Goal: Task Accomplishment & Management: Manage account settings

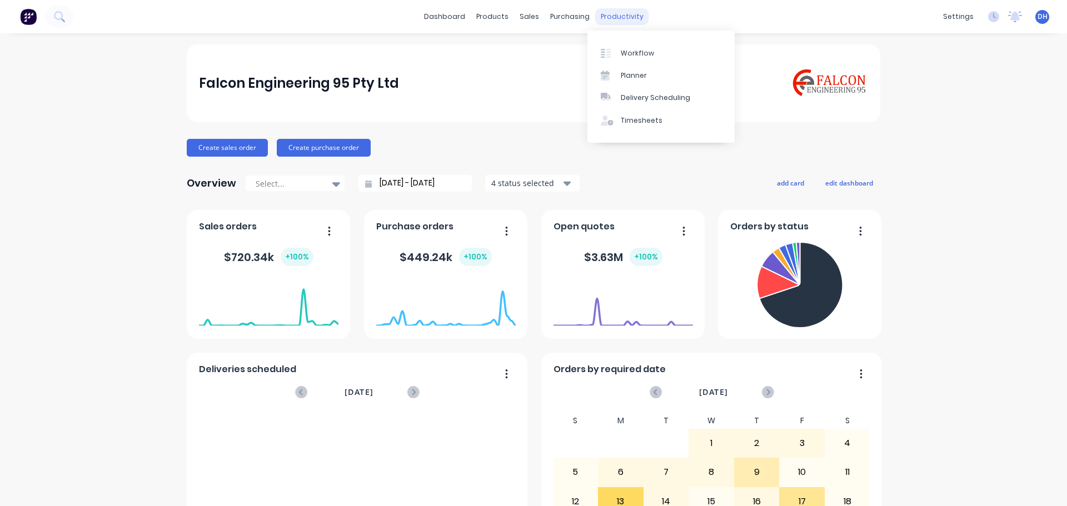
click at [595, 12] on div "productivity" at bounding box center [622, 16] width 54 height 17
click at [622, 121] on div "Timesheets" at bounding box center [642, 121] width 42 height 10
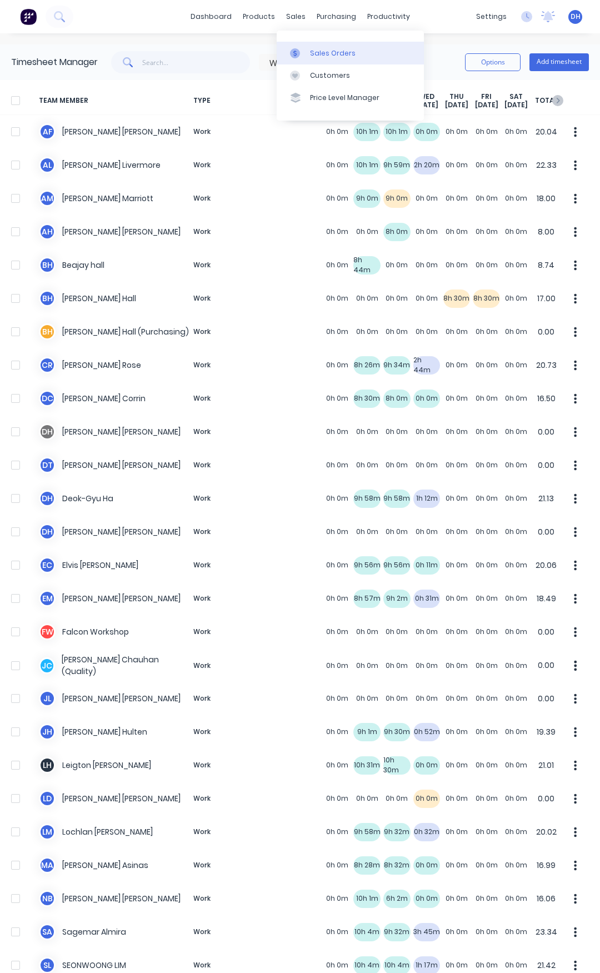
drag, startPoint x: 296, startPoint y: 18, endPoint x: 289, endPoint y: 54, distance: 36.3
drag, startPoint x: 289, startPoint y: 54, endPoint x: 281, endPoint y: 72, distance: 19.4
click at [281, 17] on div "sales" at bounding box center [296, 16] width 31 height 17
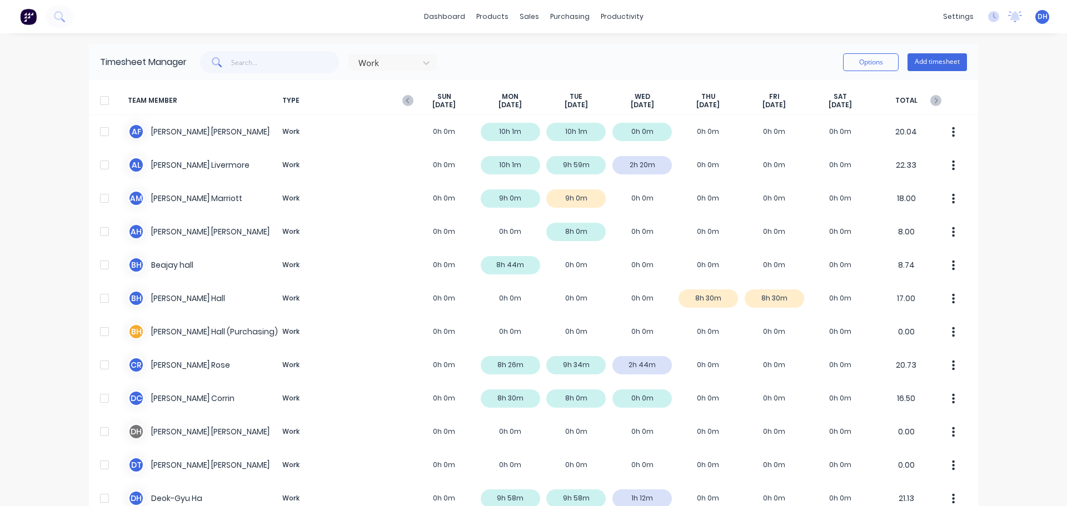
click at [106, 103] on div at bounding box center [104, 101] width 22 height 22
click at [890, 57] on button "Options" at bounding box center [871, 62] width 56 height 18
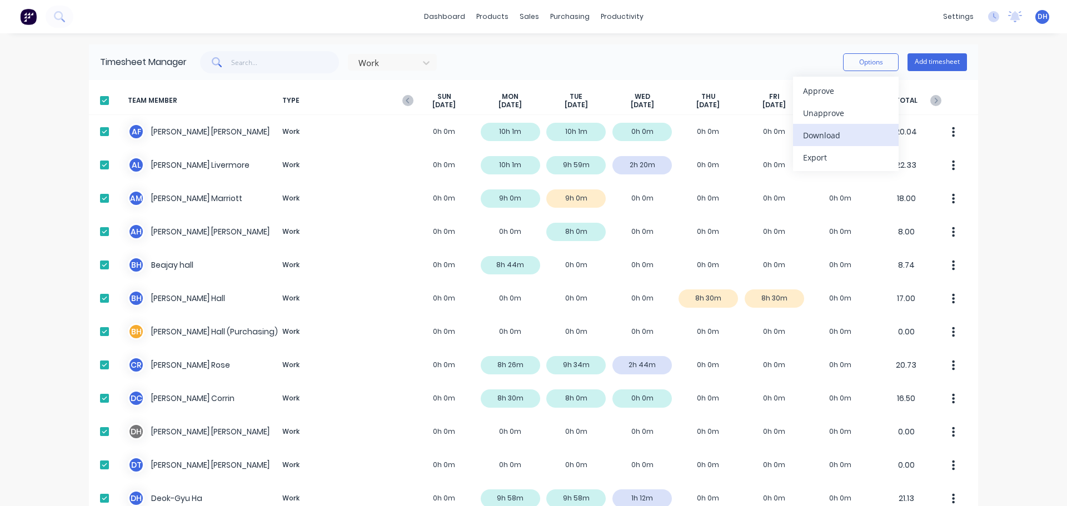
click at [825, 134] on div "Download" at bounding box center [846, 135] width 86 height 16
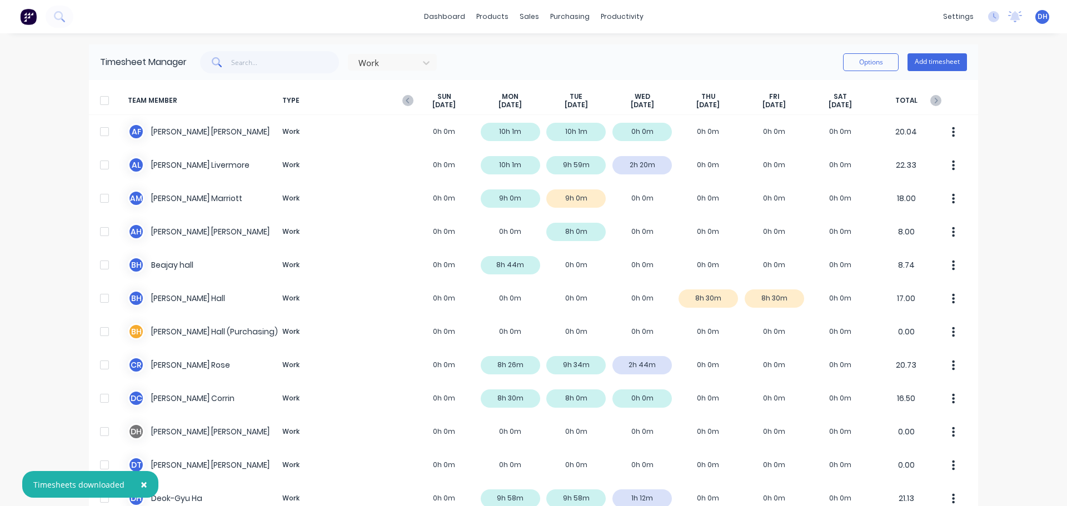
drag, startPoint x: 407, startPoint y: 105, endPoint x: 401, endPoint y: 105, distance: 6.1
click at [407, 105] on icon "button" at bounding box center [407, 100] width 11 height 11
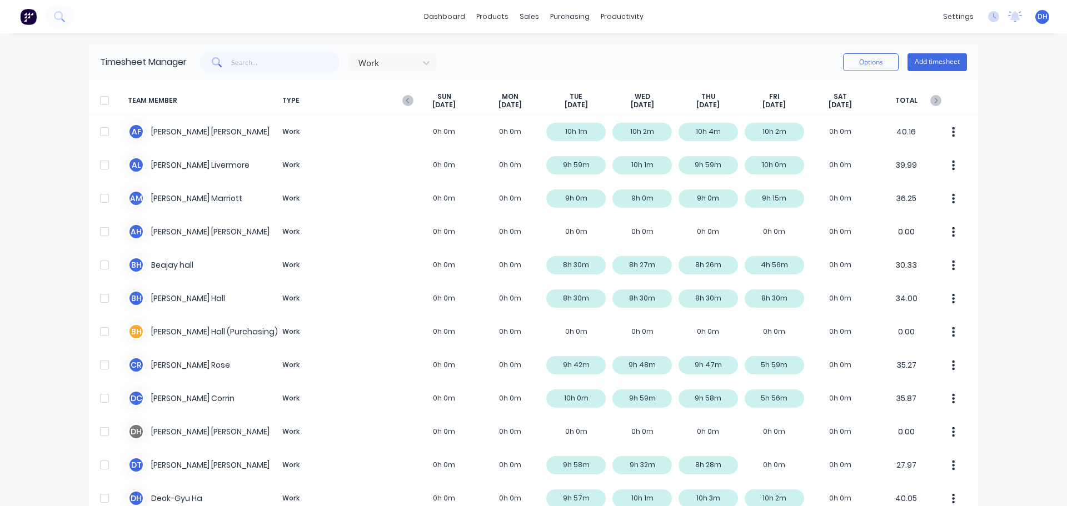
click at [101, 103] on div at bounding box center [104, 101] width 22 height 22
click at [869, 65] on button "Options" at bounding box center [871, 62] width 56 height 18
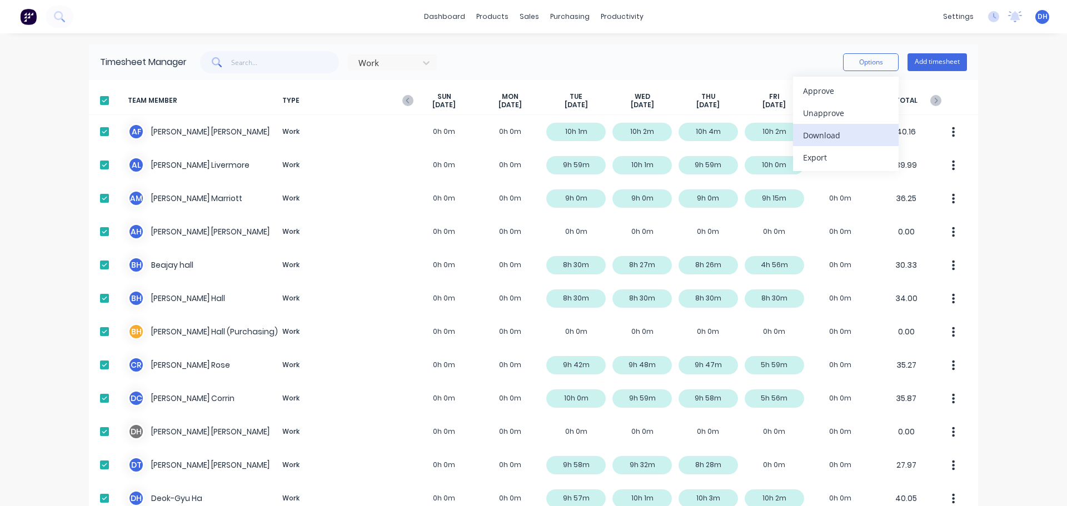
click at [828, 139] on div "Download" at bounding box center [846, 135] width 86 height 16
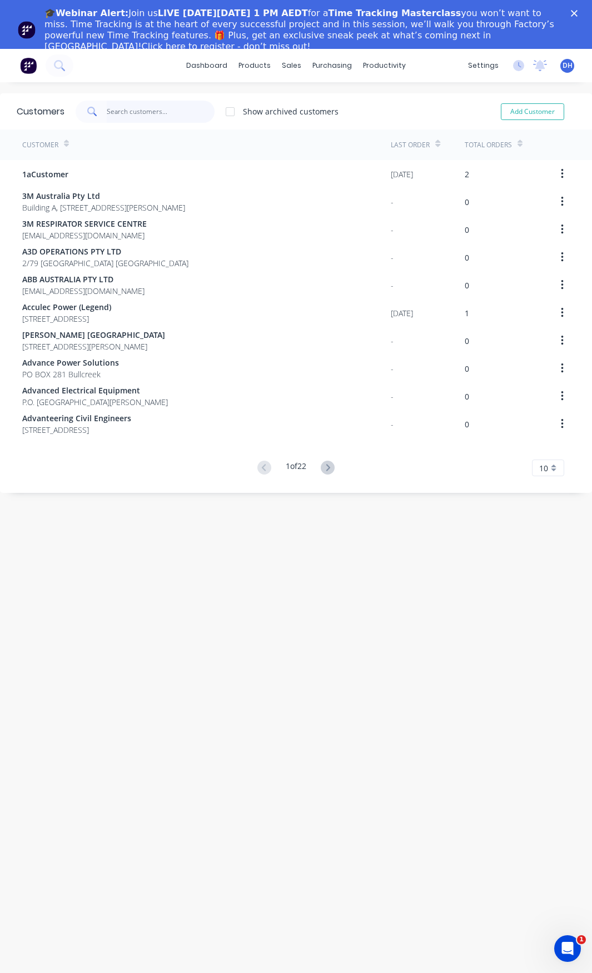
click at [127, 110] on input "text" at bounding box center [161, 112] width 108 height 22
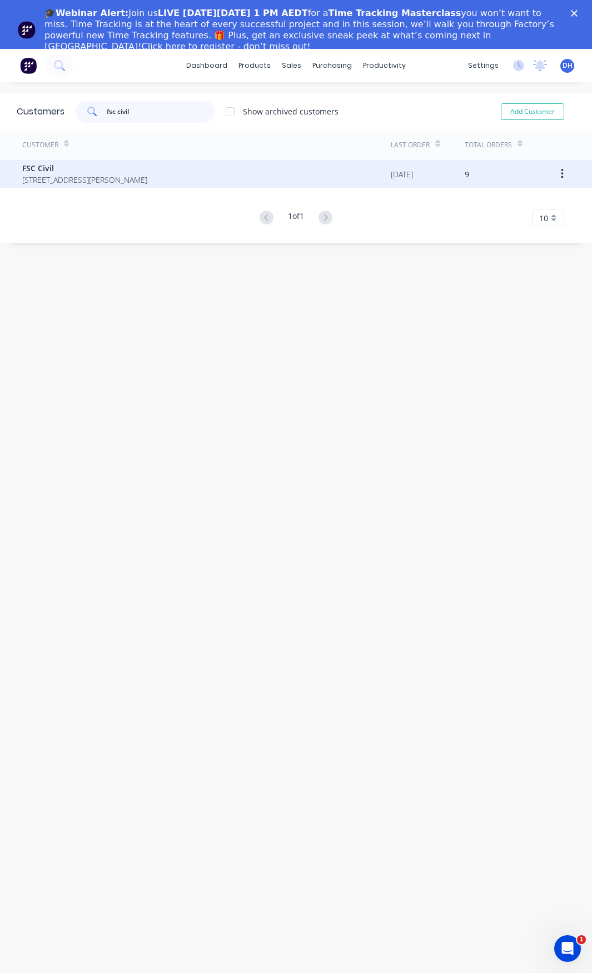
type input "fsc civil"
click at [55, 172] on span "FSC Civil" at bounding box center [84, 168] width 125 height 12
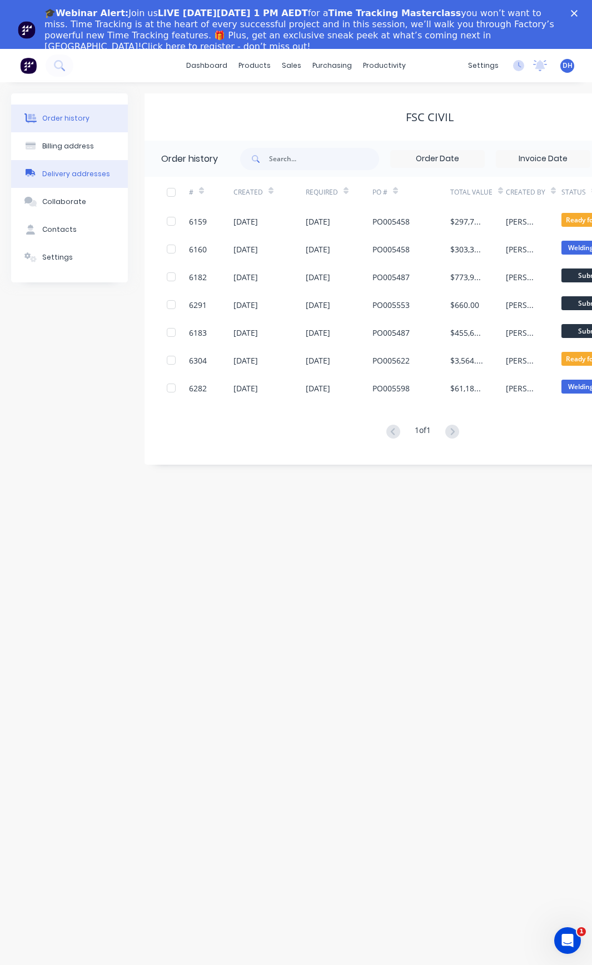
click at [80, 174] on div "Delivery addresses" at bounding box center [76, 174] width 68 height 10
select select "AU"
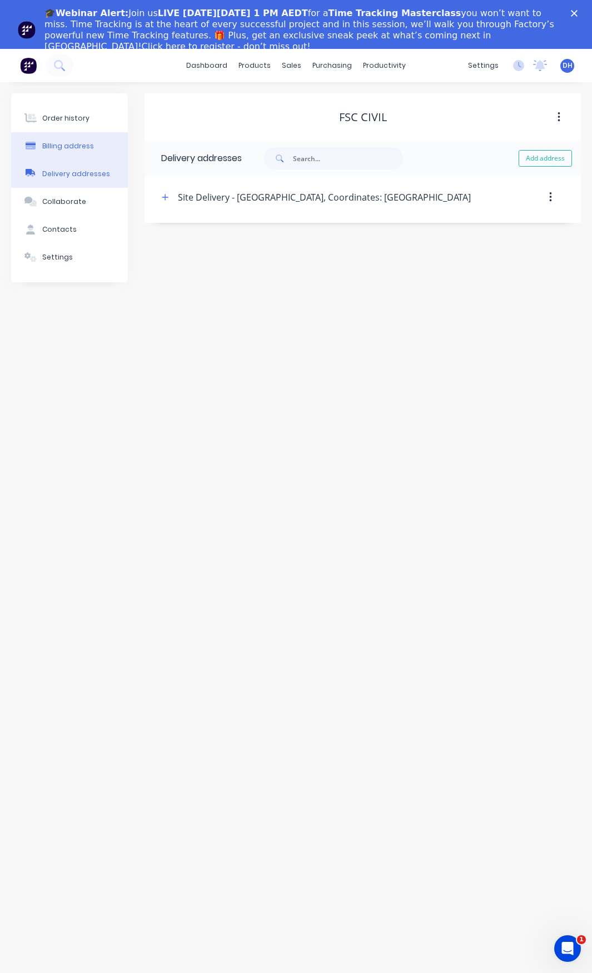
click at [63, 146] on div "Billing address" at bounding box center [68, 146] width 52 height 10
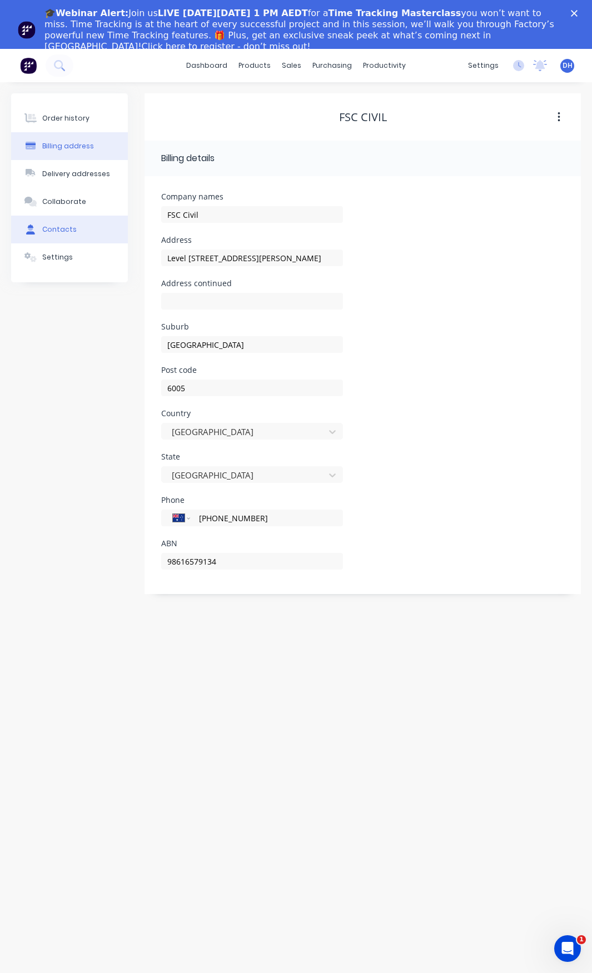
click at [63, 226] on div "Contacts" at bounding box center [59, 230] width 34 height 10
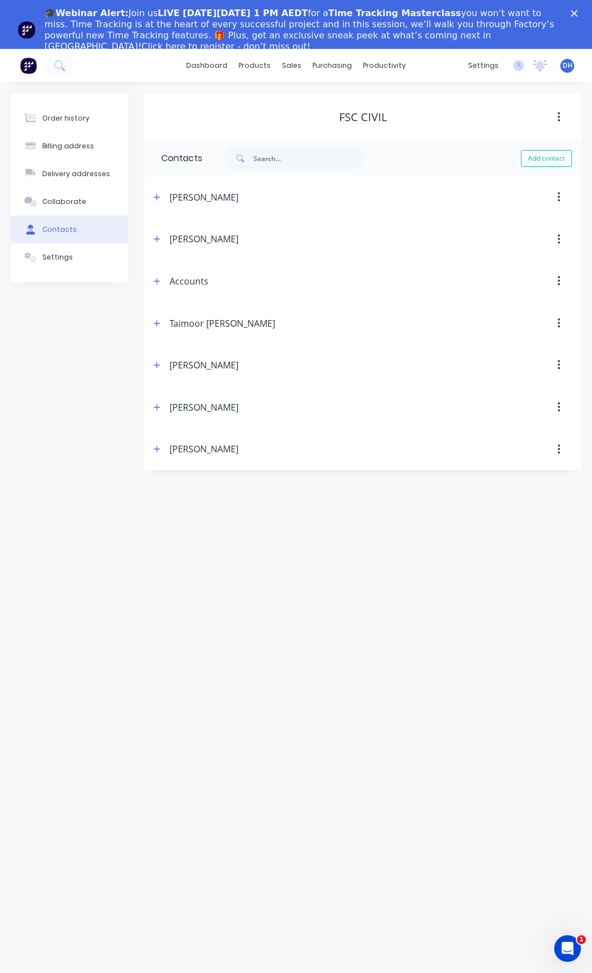
click at [182, 282] on div "Accounts" at bounding box center [189, 281] width 39 height 13
click at [562, 280] on button "button" at bounding box center [559, 281] width 26 height 20
click at [195, 274] on div "Accounts" at bounding box center [311, 281] width 323 height 20
click at [157, 282] on icon "button" at bounding box center [157, 281] width 6 height 6
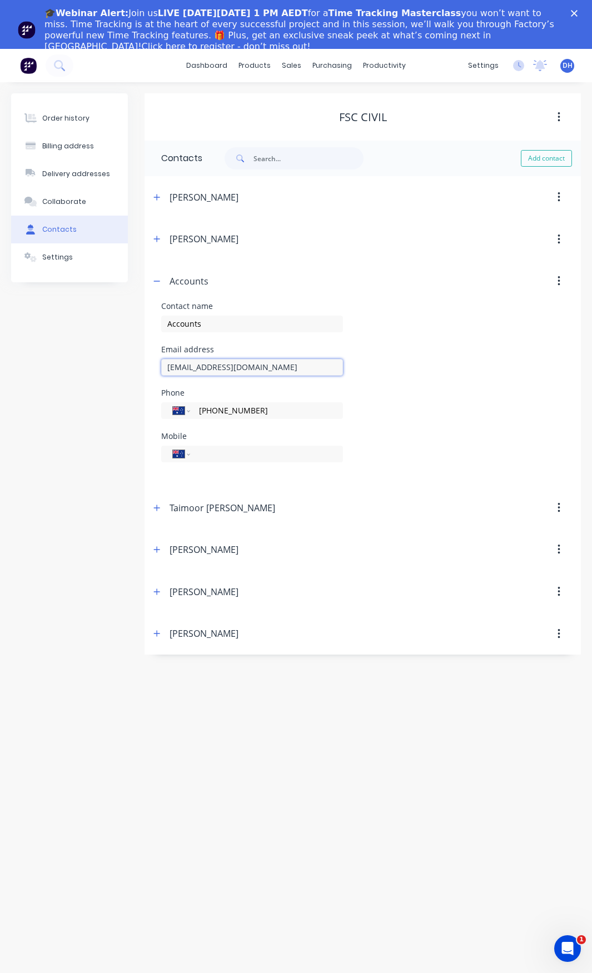
drag, startPoint x: 246, startPoint y: 370, endPoint x: 110, endPoint y: 378, distance: 136.5
click at [110, 378] on div "Order history Billing address Delivery addresses Collaborate Contacts Settings …" at bounding box center [296, 373] width 570 height 561
click at [62, 146] on div "Billing address" at bounding box center [68, 146] width 52 height 10
select select "AU"
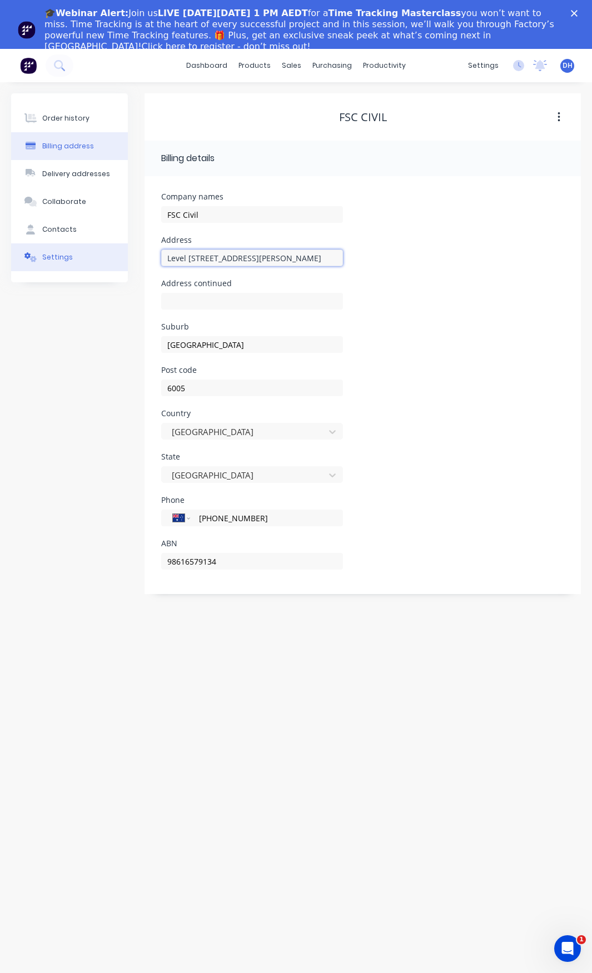
drag, startPoint x: 255, startPoint y: 259, endPoint x: 58, endPoint y: 265, distance: 197.4
click at [58, 265] on div "Order history Billing address Delivery addresses Collaborate Contacts Settings …" at bounding box center [296, 343] width 570 height 501
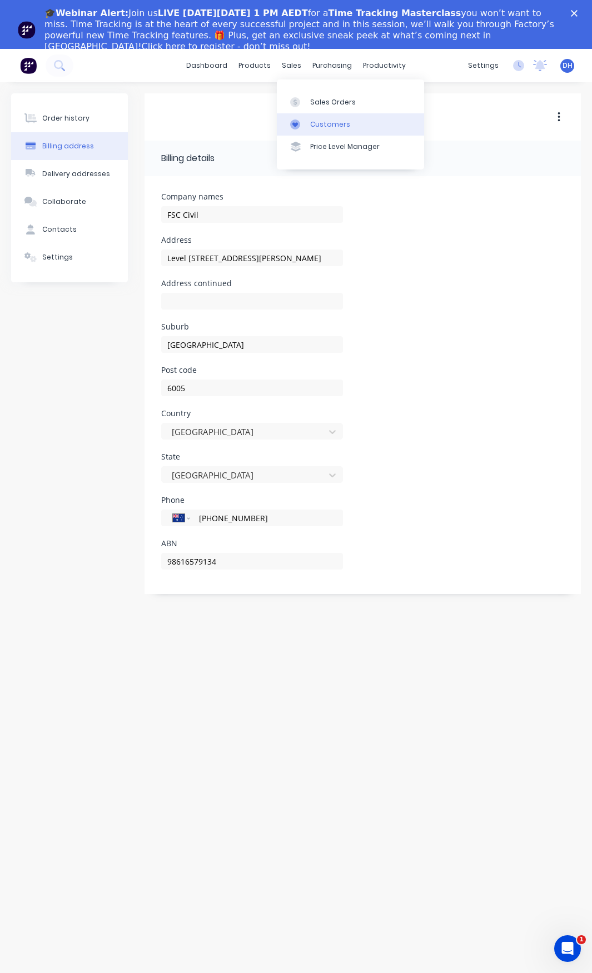
click at [322, 127] on div "Customers" at bounding box center [330, 125] width 40 height 10
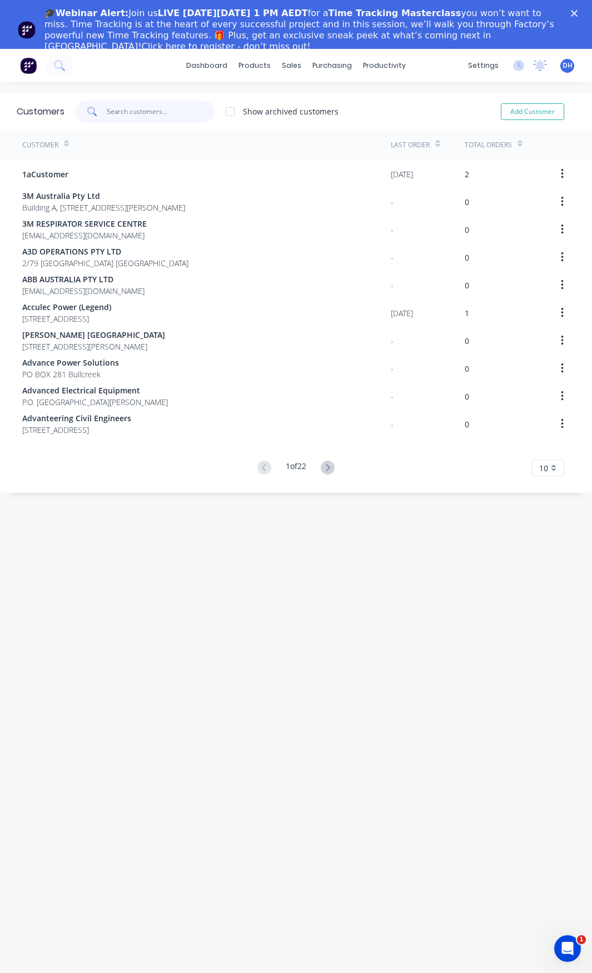
click at [144, 113] on input "text" at bounding box center [161, 112] width 108 height 22
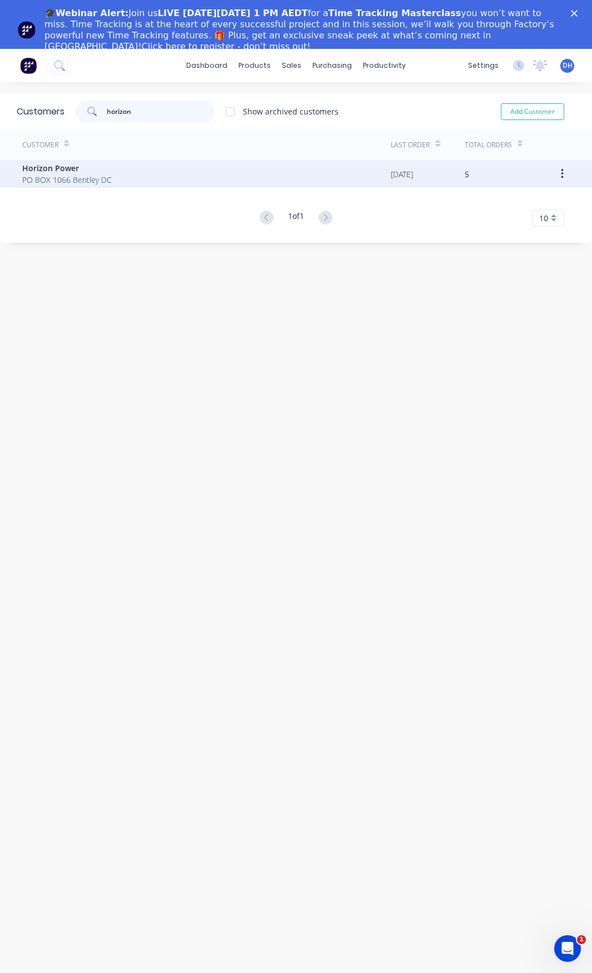
type input "horizon"
click at [55, 177] on span "PO BOX 1066 Bentley DC" at bounding box center [67, 180] width 90 height 12
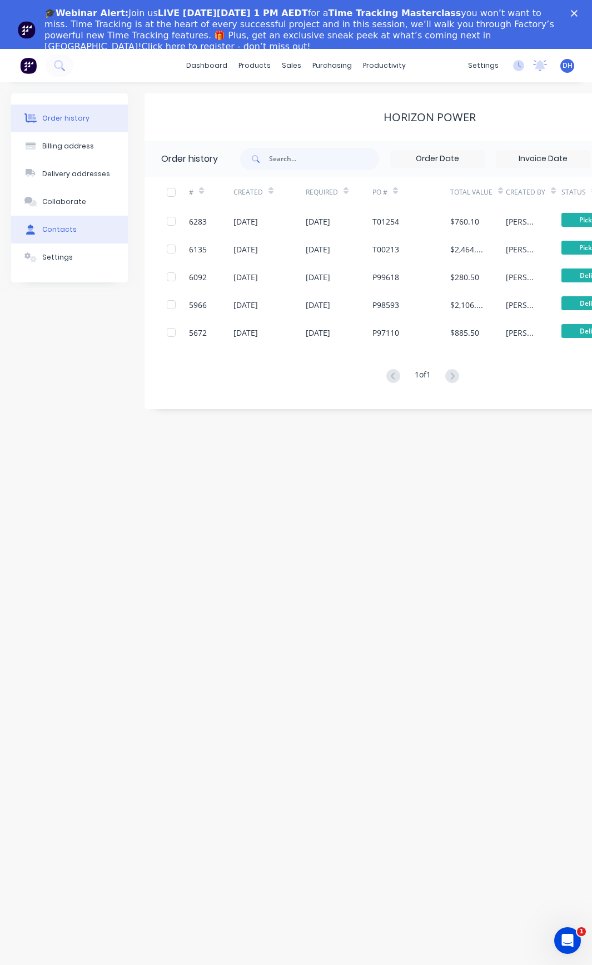
click at [64, 226] on div "Contacts" at bounding box center [59, 230] width 34 height 10
select select "AU"
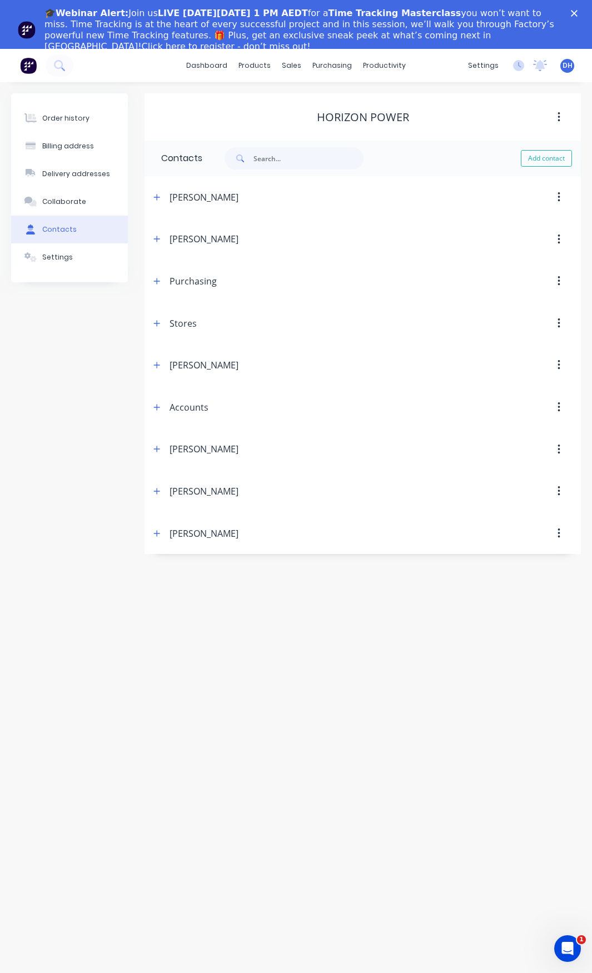
click at [203, 411] on div "Accounts" at bounding box center [189, 407] width 39 height 13
click at [156, 410] on icon "button" at bounding box center [156, 408] width 7 height 8
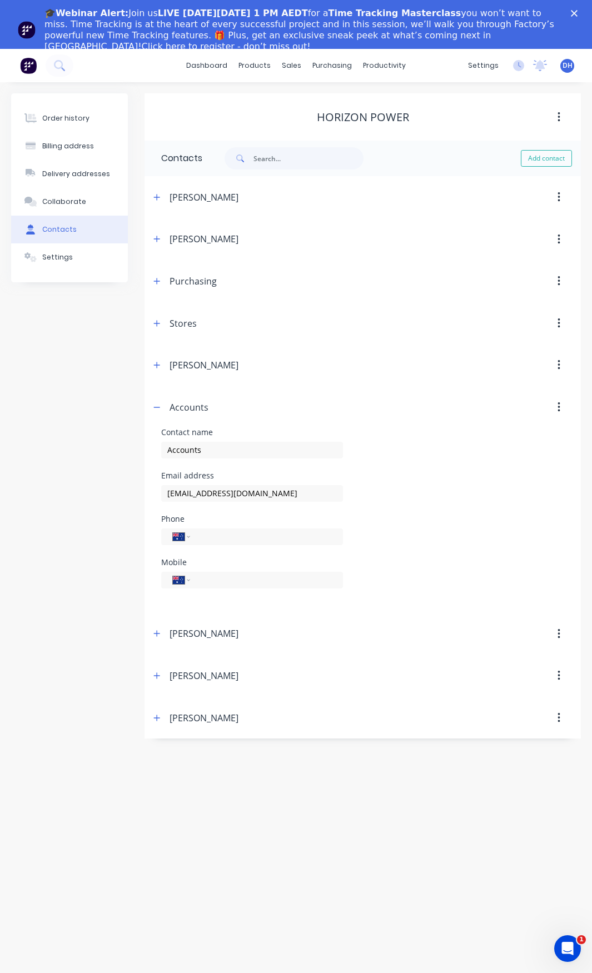
click at [311, 478] on div "Email address" at bounding box center [252, 476] width 182 height 8
drag, startPoint x: 287, startPoint y: 499, endPoint x: 137, endPoint y: 508, distance: 150.4
click at [137, 508] on div "Order history Billing address Delivery addresses Collaborate Contacts Settings …" at bounding box center [296, 415] width 570 height 645
click at [53, 59] on button at bounding box center [60, 65] width 28 height 22
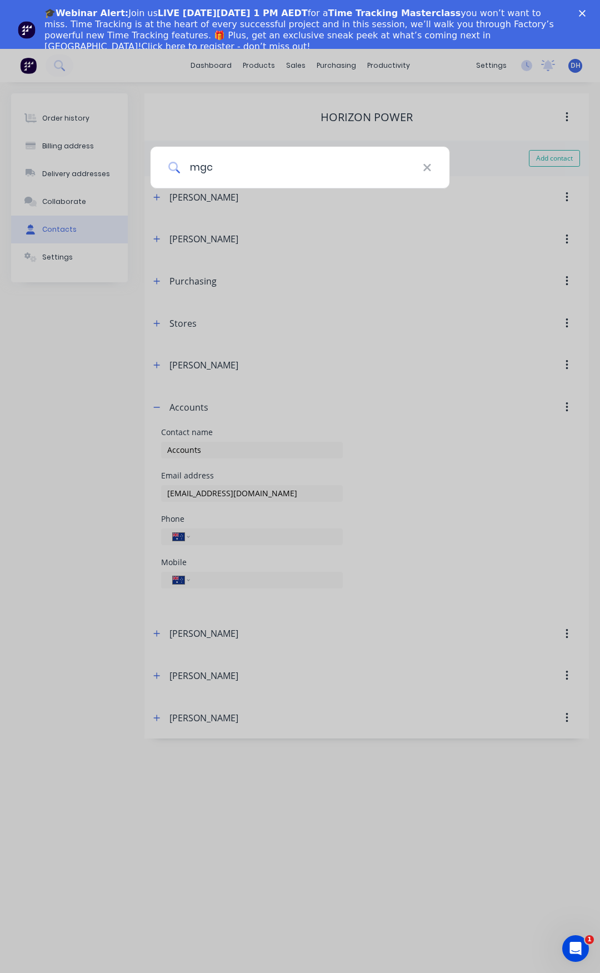
type input "mgc"
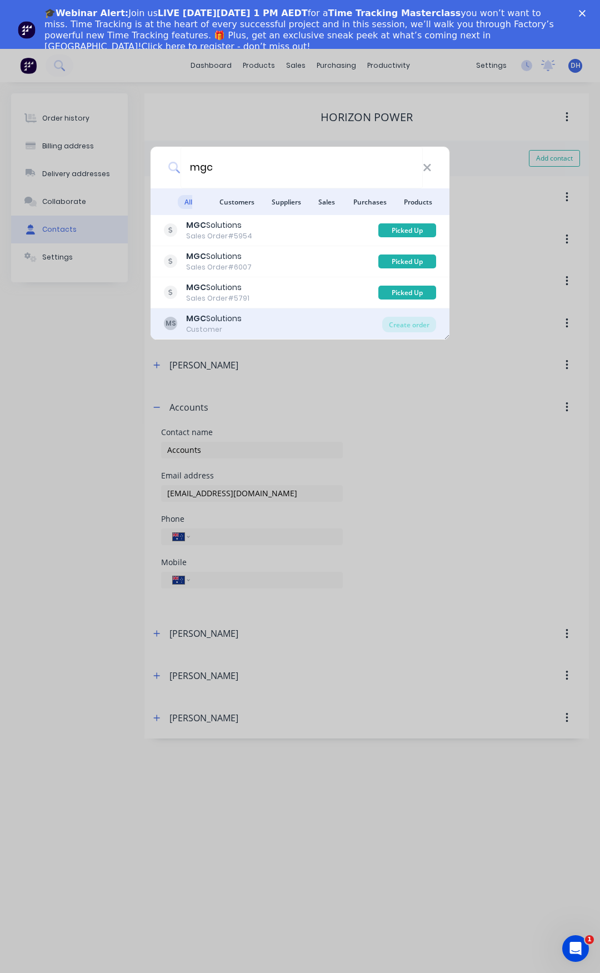
click at [193, 335] on div "MS MGC Solutions Customer Create order" at bounding box center [300, 324] width 299 height 31
click at [199, 321] on b "MGC" at bounding box center [196, 318] width 20 height 11
click at [199, 321] on div "Order history Billing address Delivery addresses Collaborate Contacts Settings …" at bounding box center [300, 552] width 600 height 940
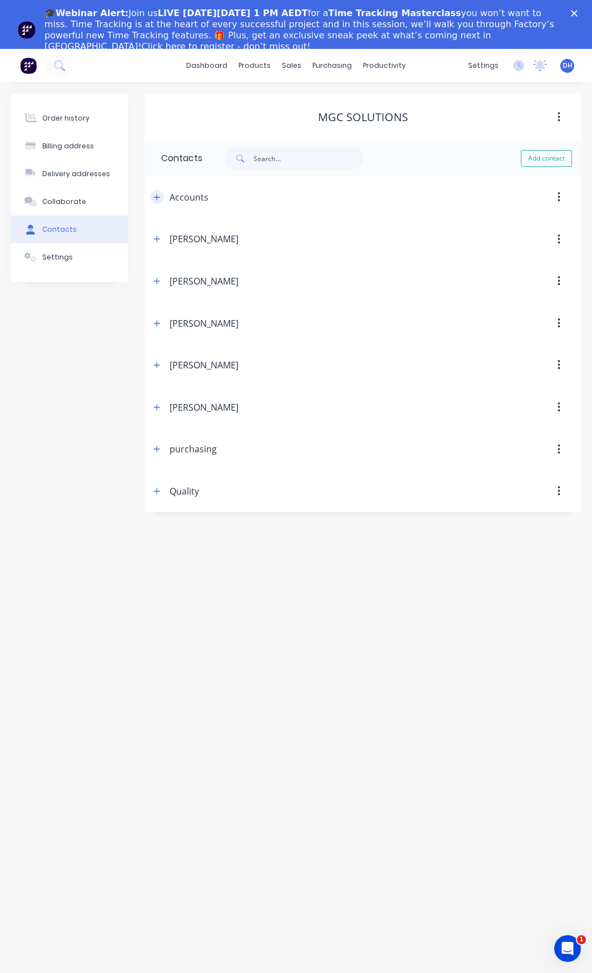
click at [159, 197] on icon "button" at bounding box center [157, 197] width 6 height 6
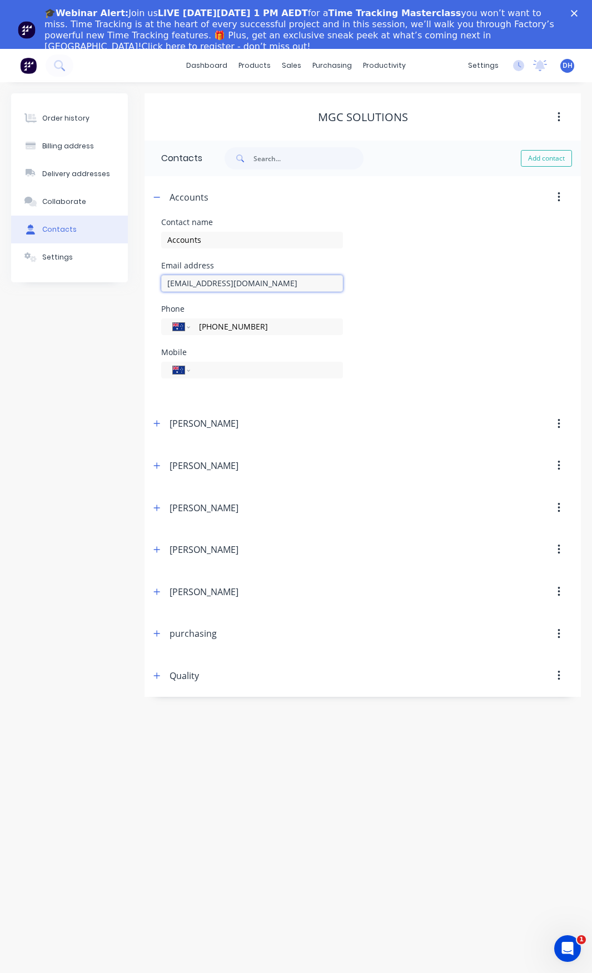
drag, startPoint x: 269, startPoint y: 286, endPoint x: 68, endPoint y: 287, distance: 200.7
click at [68, 287] on div "Order history Billing address Delivery addresses Collaborate Contacts Settings …" at bounding box center [296, 395] width 570 height 604
click at [68, 152] on button "Billing address" at bounding box center [69, 146] width 117 height 28
select select "AU"
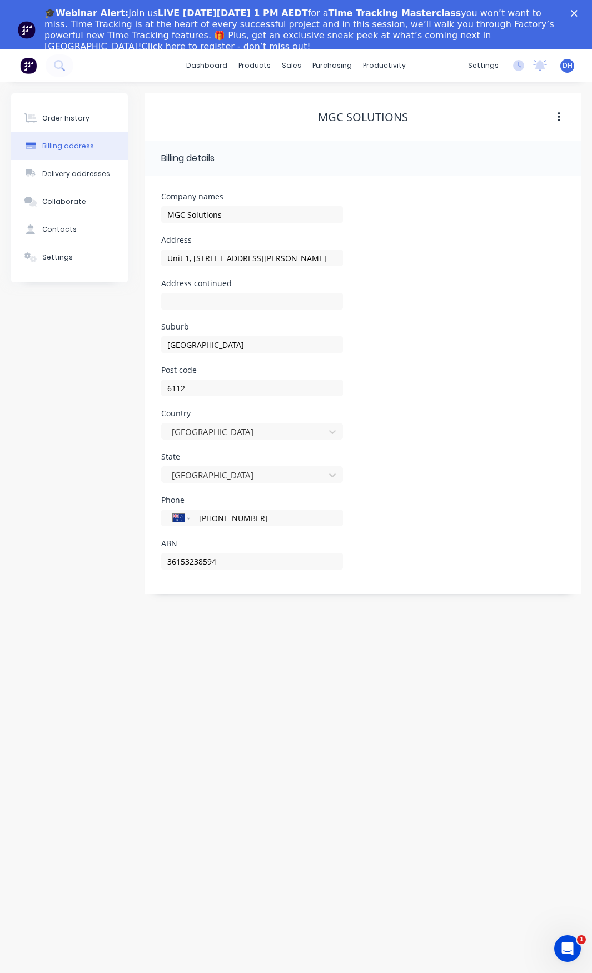
click at [92, 66] on div "dashboard products sales purchasing productivity dashboard products Product Cat…" at bounding box center [296, 65] width 592 height 33
click at [65, 67] on button at bounding box center [60, 65] width 28 height 22
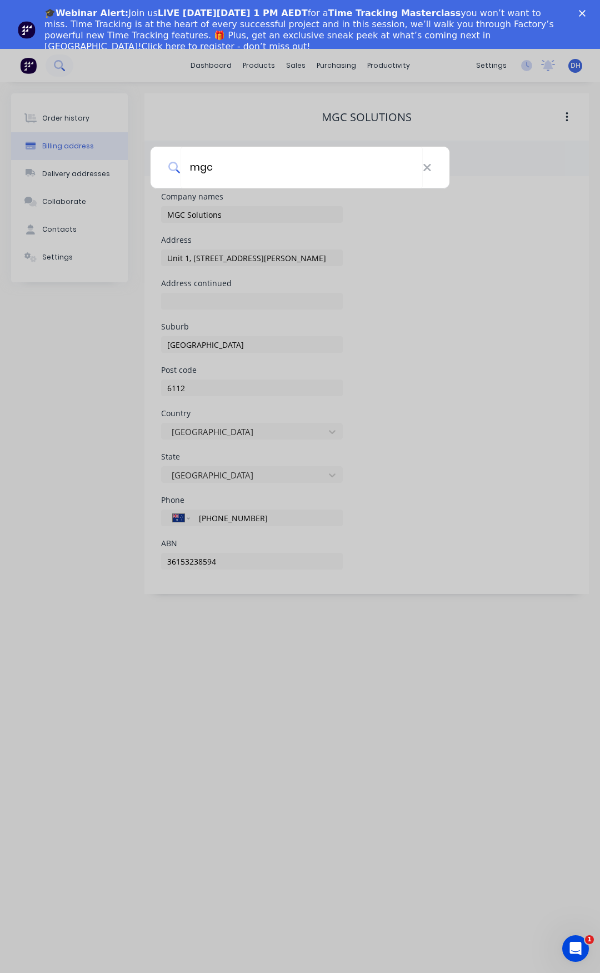
type input "mgc"
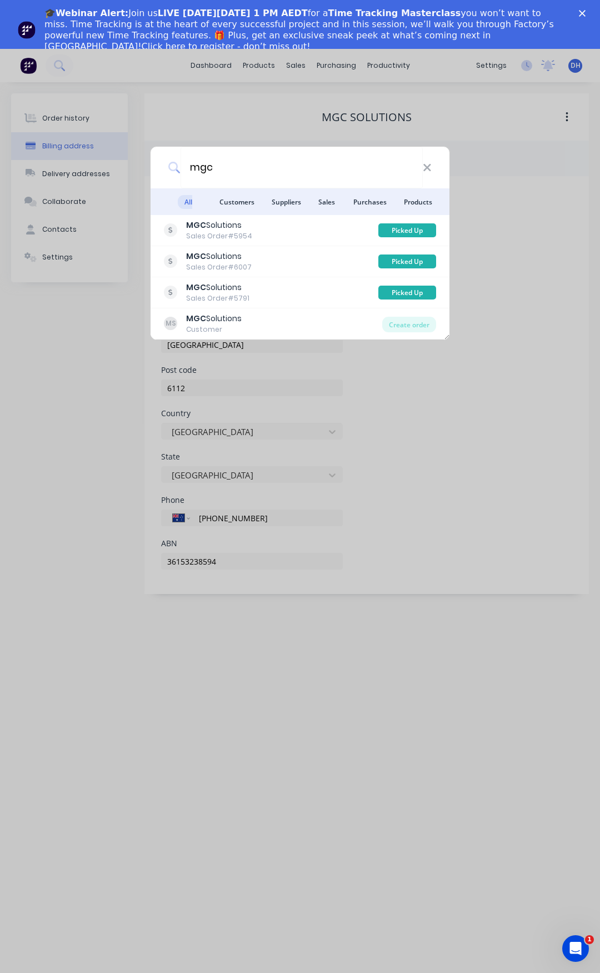
click at [292, 66] on div "mgc All results Customers Suppliers Sales Purchases Products MGC Solutions Sale…" at bounding box center [300, 486] width 600 height 973
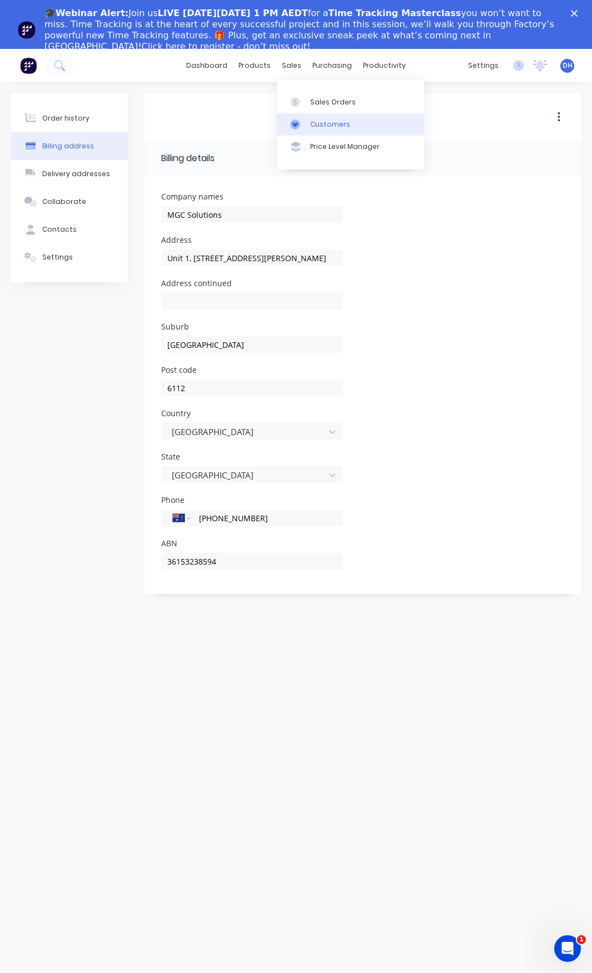
click at [322, 126] on div "Customers" at bounding box center [330, 125] width 40 height 10
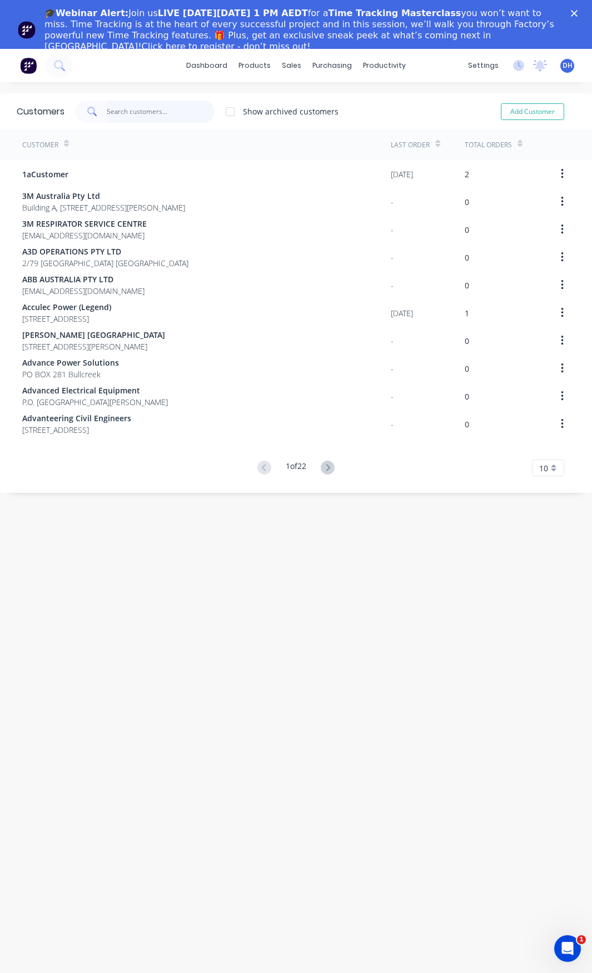
click at [140, 112] on input "text" at bounding box center [161, 112] width 108 height 22
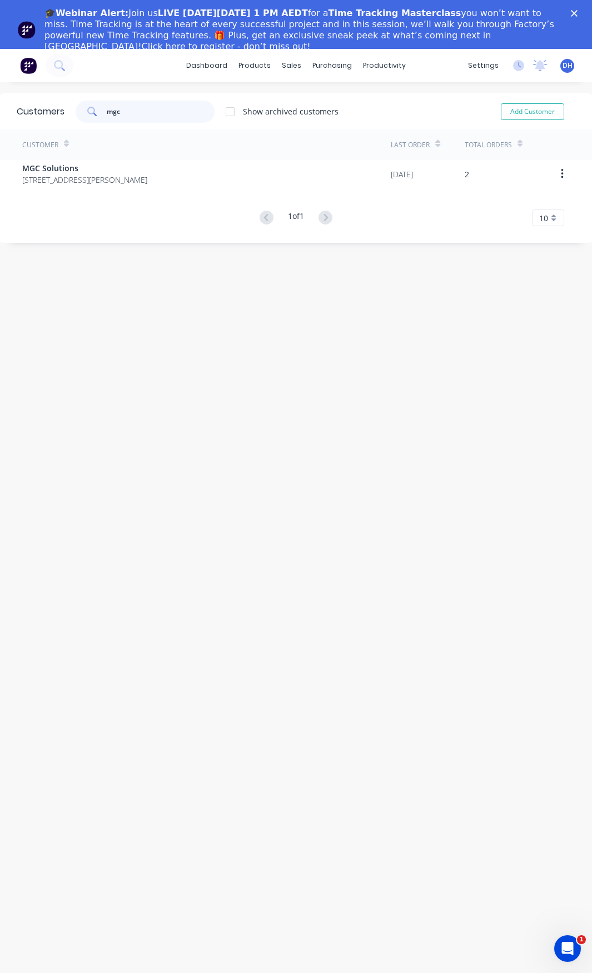
type input "mgc"
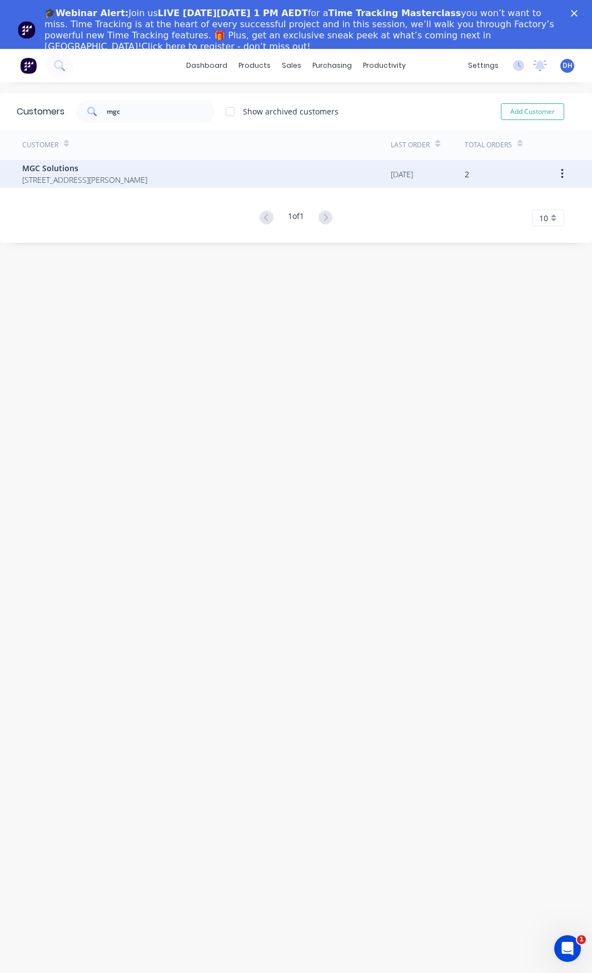
click at [67, 180] on span "[STREET_ADDRESS][PERSON_NAME]" at bounding box center [84, 180] width 125 height 12
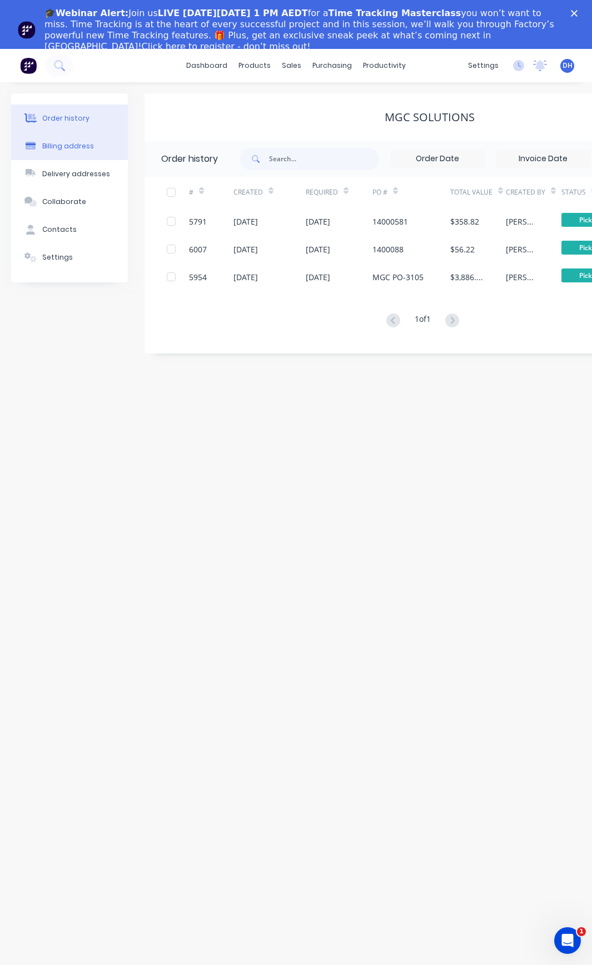
click at [62, 148] on div "Billing address" at bounding box center [68, 146] width 52 height 10
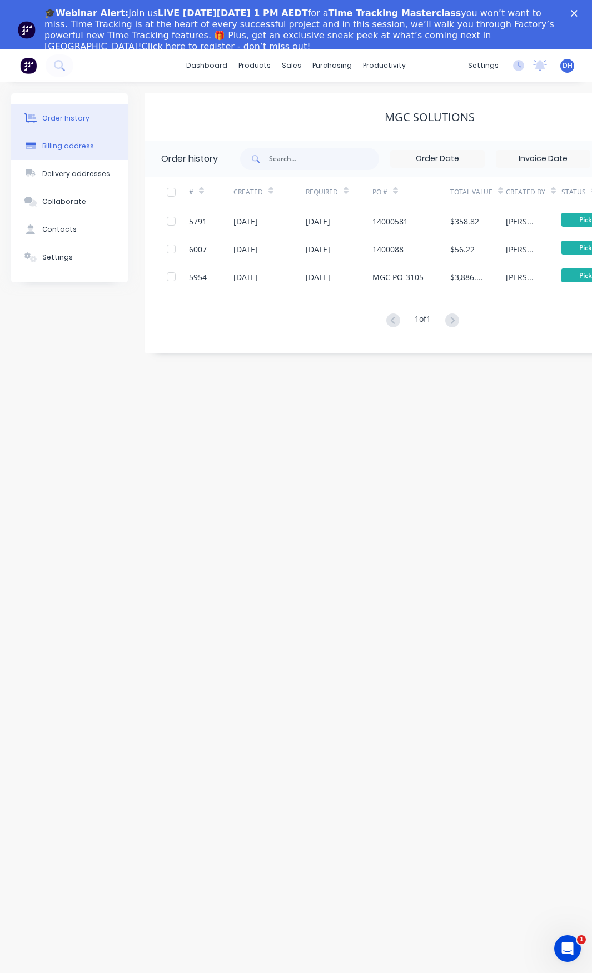
select select "AU"
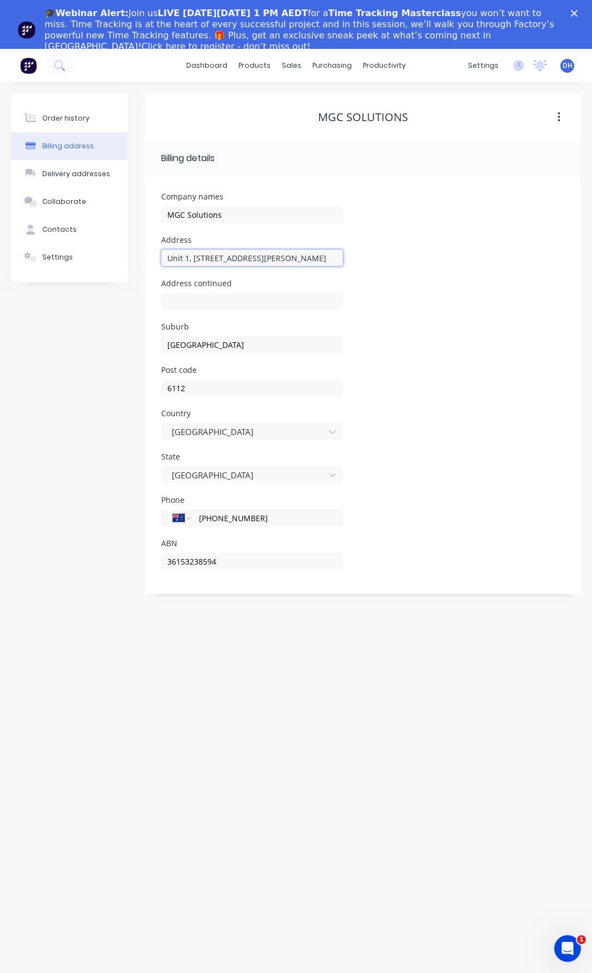
drag, startPoint x: 167, startPoint y: 259, endPoint x: 292, endPoint y: 258, distance: 124.5
click at [292, 258] on input "Unit 1, [STREET_ADDRESS][PERSON_NAME]" at bounding box center [252, 258] width 182 height 17
drag, startPoint x: 216, startPoint y: 337, endPoint x: 101, endPoint y: 339, distance: 115.1
click at [101, 339] on div "Order history Billing address Delivery addresses Collaborate Contacts Settings …" at bounding box center [296, 343] width 570 height 501
drag, startPoint x: 218, startPoint y: 564, endPoint x: 92, endPoint y: 562, distance: 126.2
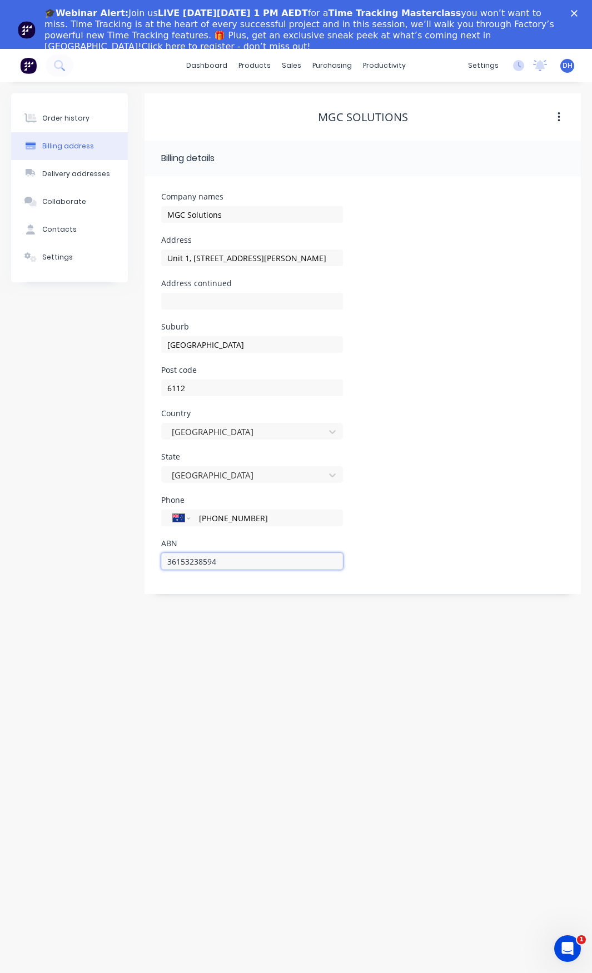
click at [92, 562] on div "Order history Billing address Delivery addresses Collaborate Contacts Settings …" at bounding box center [296, 343] width 570 height 501
drag, startPoint x: 225, startPoint y: 529, endPoint x: 241, endPoint y: 523, distance: 17.1
click at [225, 528] on div "International [GEOGRAPHIC_DATA] [GEOGRAPHIC_DATA] [GEOGRAPHIC_DATA] [GEOGRAPHIC…" at bounding box center [252, 523] width 182 height 33
drag, startPoint x: 253, startPoint y: 519, endPoint x: 196, endPoint y: 526, distance: 58.3
click at [196, 526] on div "International [GEOGRAPHIC_DATA] [GEOGRAPHIC_DATA] [GEOGRAPHIC_DATA] [GEOGRAPHIC…" at bounding box center [252, 523] width 182 height 33
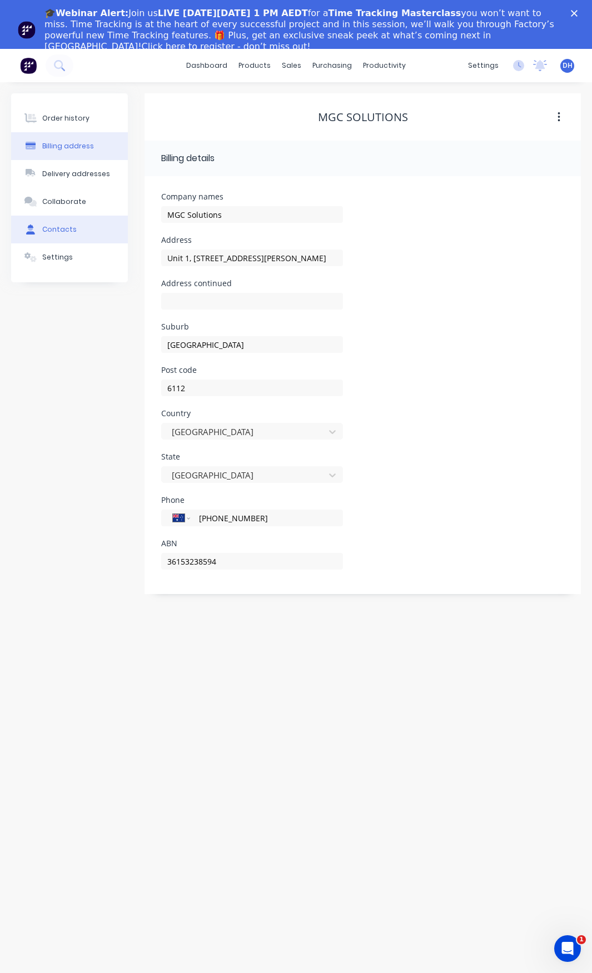
click at [49, 232] on div "Contacts" at bounding box center [59, 230] width 34 height 10
select select "AU"
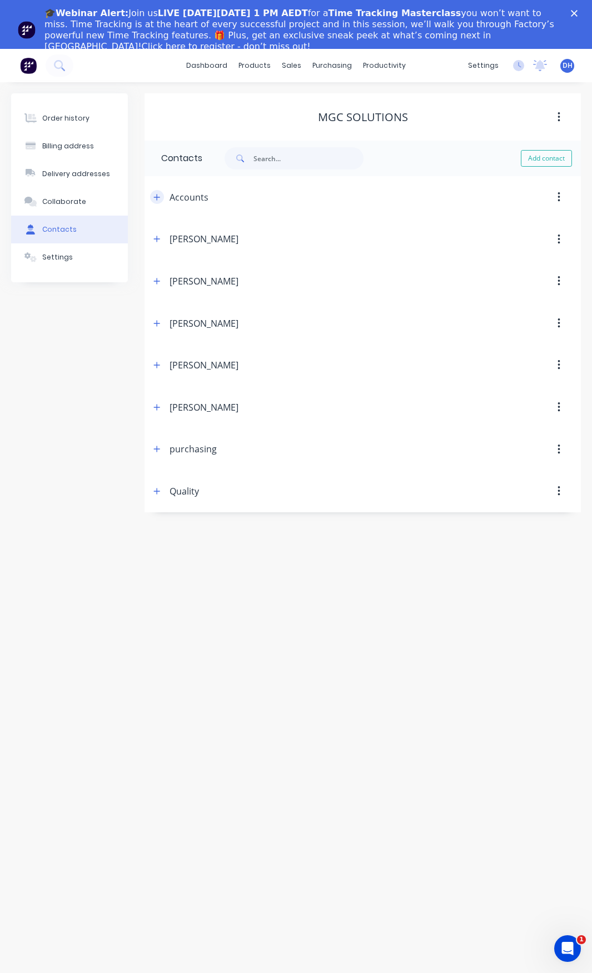
click at [156, 193] on icon "button" at bounding box center [156, 197] width 7 height 8
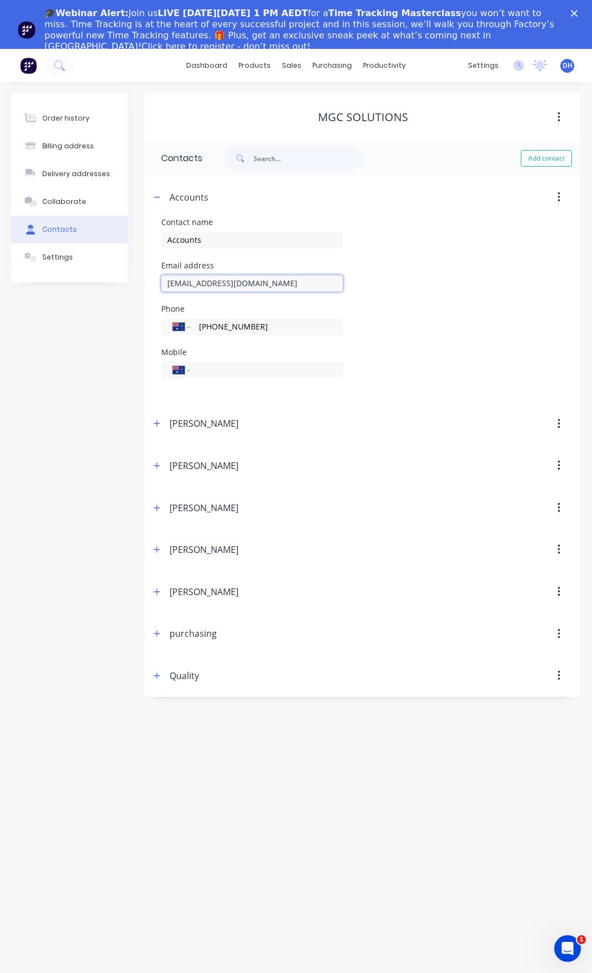
drag, startPoint x: 269, startPoint y: 286, endPoint x: 91, endPoint y: 276, distance: 178.8
click at [91, 276] on div "Order history Billing address Delivery addresses Collaborate Contacts Settings …" at bounding box center [296, 395] width 570 height 604
click at [158, 637] on icon "button" at bounding box center [156, 634] width 7 height 8
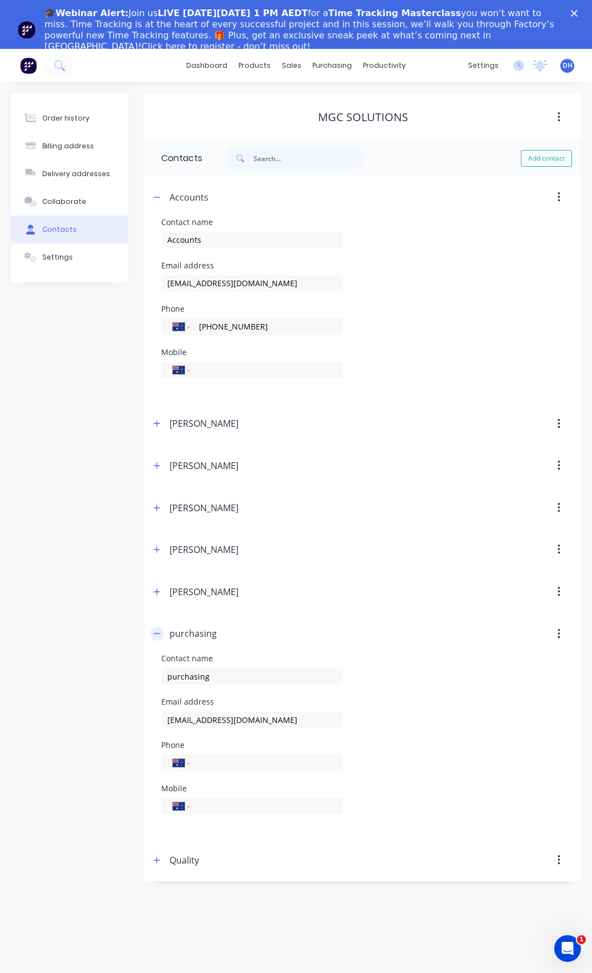
click at [158, 637] on icon "button" at bounding box center [156, 634] width 7 height 8
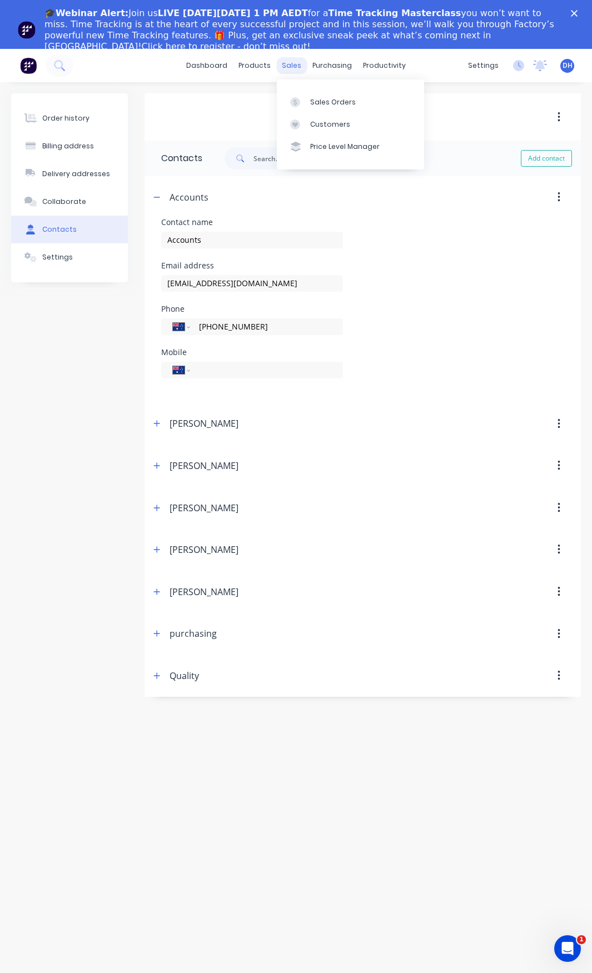
click at [297, 63] on div "sales" at bounding box center [291, 65] width 31 height 17
click at [325, 125] on div "Customers" at bounding box center [330, 125] width 40 height 10
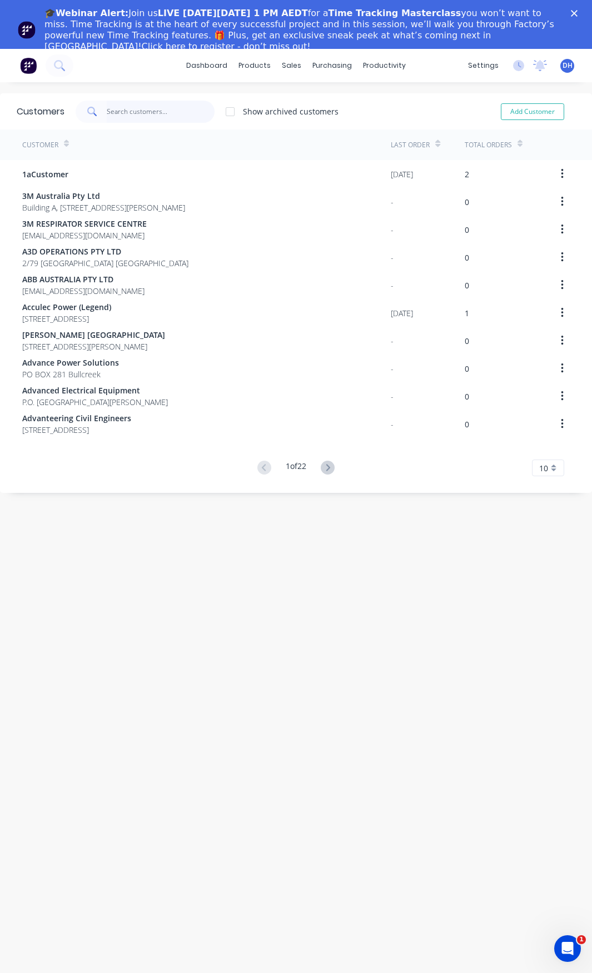
click at [151, 120] on input "text" at bounding box center [161, 112] width 108 height 22
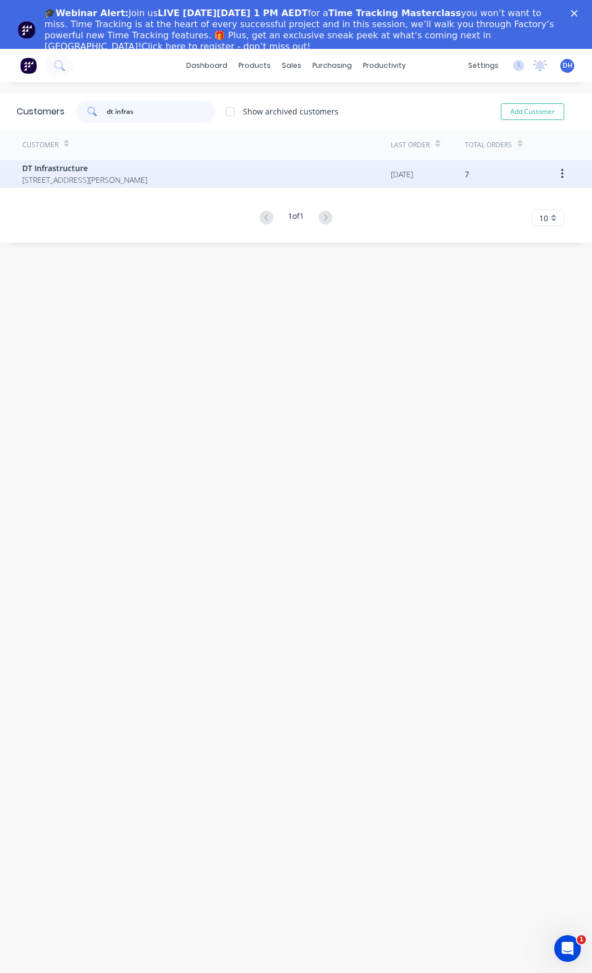
type input "dt infras"
click at [147, 179] on span "[STREET_ADDRESS][PERSON_NAME]" at bounding box center [84, 180] width 125 height 12
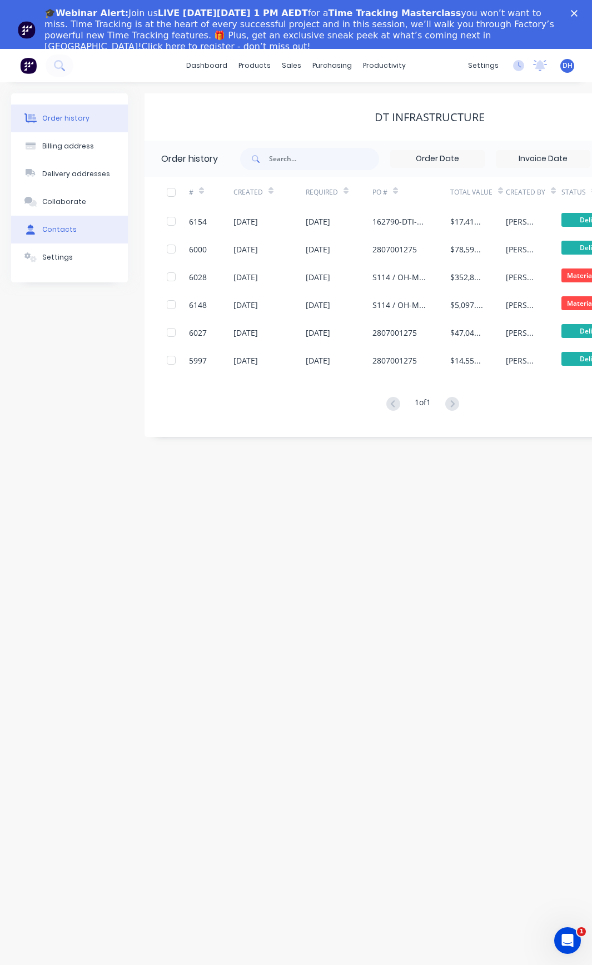
click at [54, 230] on div "Contacts" at bounding box center [59, 230] width 34 height 10
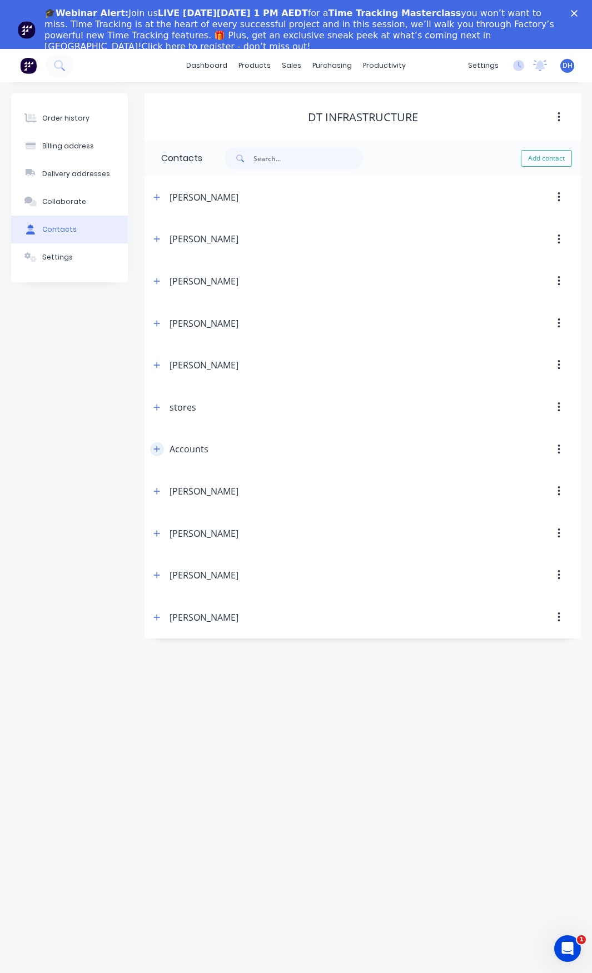
click at [160, 450] on icon "button" at bounding box center [156, 449] width 7 height 8
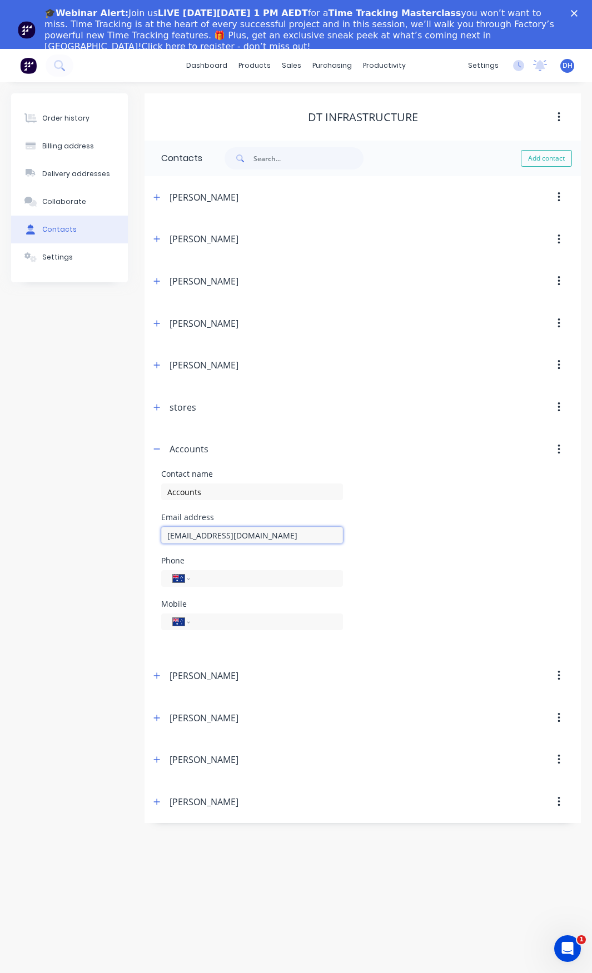
drag, startPoint x: 253, startPoint y: 539, endPoint x: 78, endPoint y: 545, distance: 174.7
click at [78, 545] on div "Order history Billing address Delivery addresses Collaborate Contacts Settings …" at bounding box center [296, 458] width 570 height 730
click at [46, 144] on div "Billing address" at bounding box center [68, 146] width 52 height 10
select select "AU"
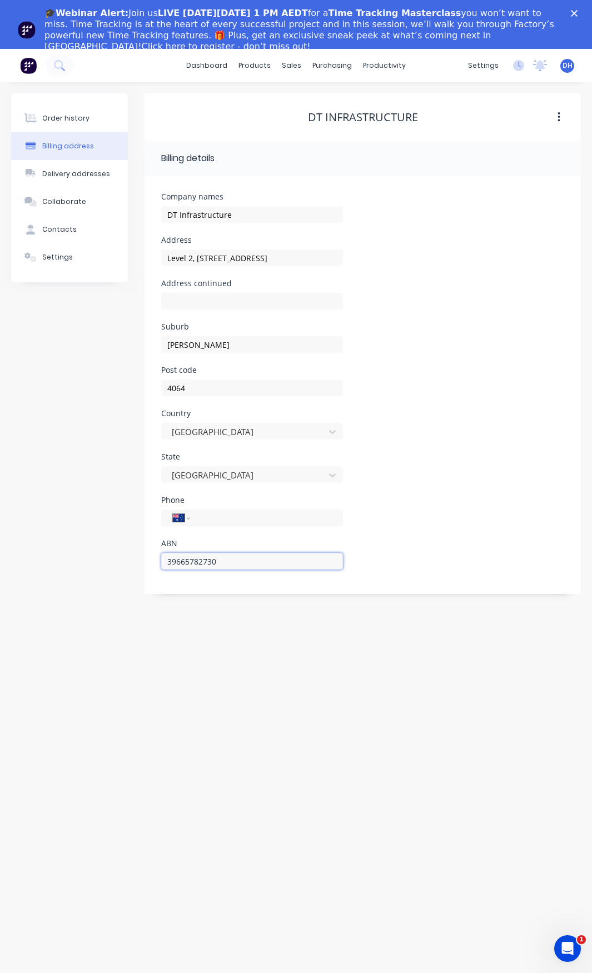
drag, startPoint x: 235, startPoint y: 565, endPoint x: 67, endPoint y: 555, distance: 167.6
click at [67, 555] on div "Order history Billing address Delivery addresses Collaborate Contacts Settings …" at bounding box center [296, 343] width 570 height 501
drag, startPoint x: 271, startPoint y: 260, endPoint x: -28, endPoint y: 262, distance: 299.6
click at [0, 262] on html "dashboard products sales purchasing productivity dashboard products Product Cat…" at bounding box center [296, 511] width 592 height 1022
click at [290, 64] on div "sales" at bounding box center [291, 65] width 31 height 17
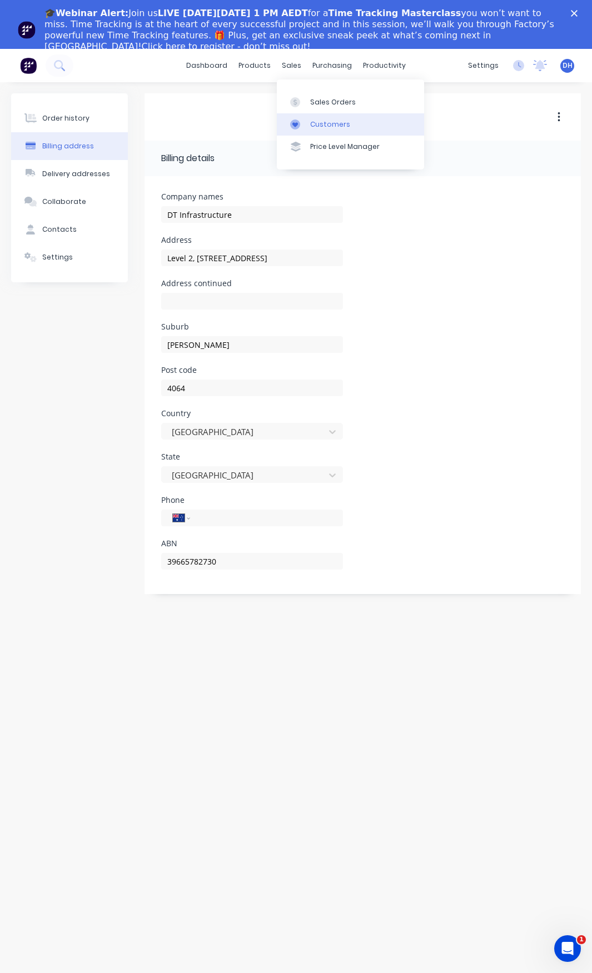
click at [332, 122] on div "Customers" at bounding box center [330, 125] width 40 height 10
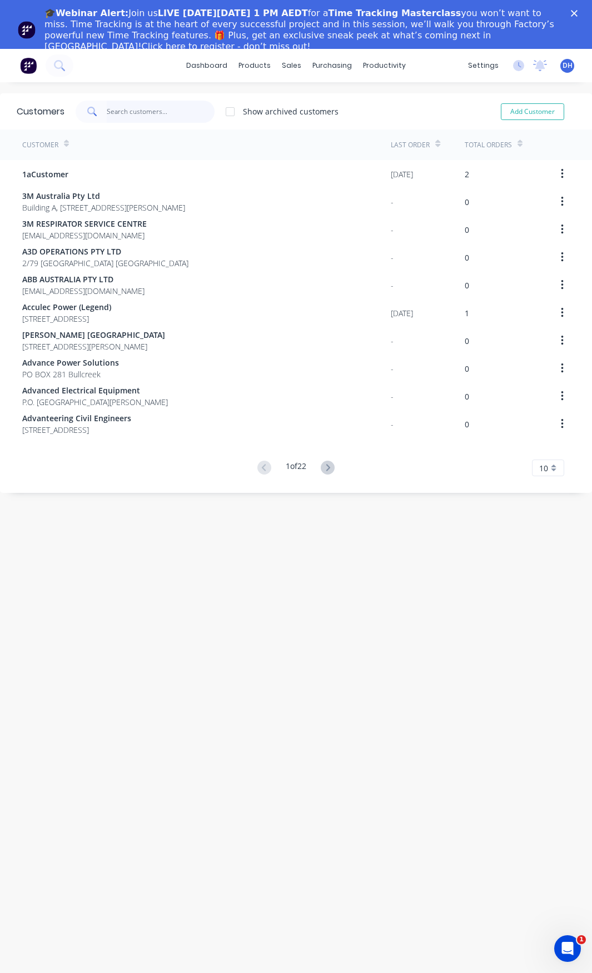
click at [160, 117] on input "text" at bounding box center [161, 112] width 108 height 22
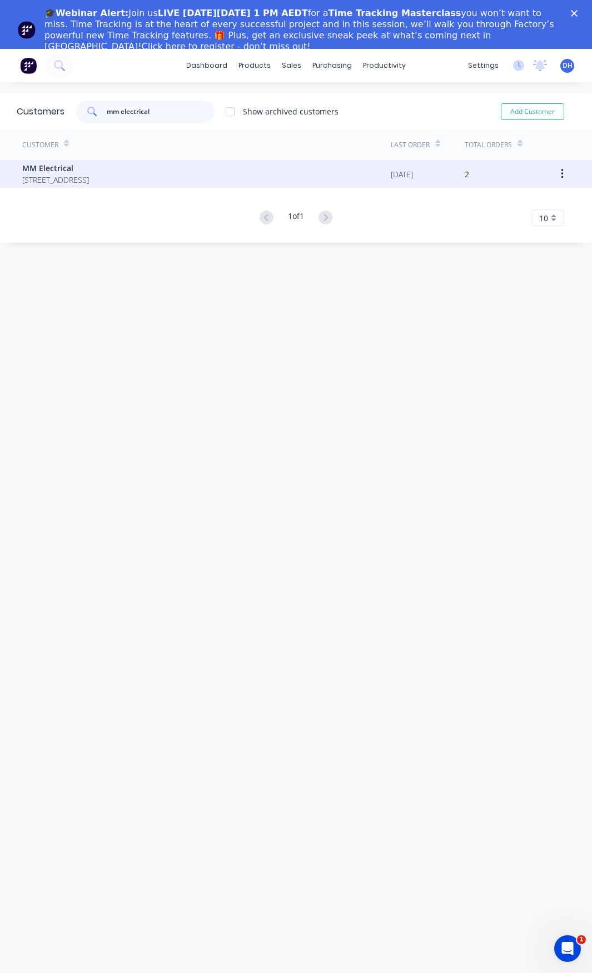
type input "mm electrical"
click at [89, 175] on span "[STREET_ADDRESS]" at bounding box center [55, 180] width 67 height 12
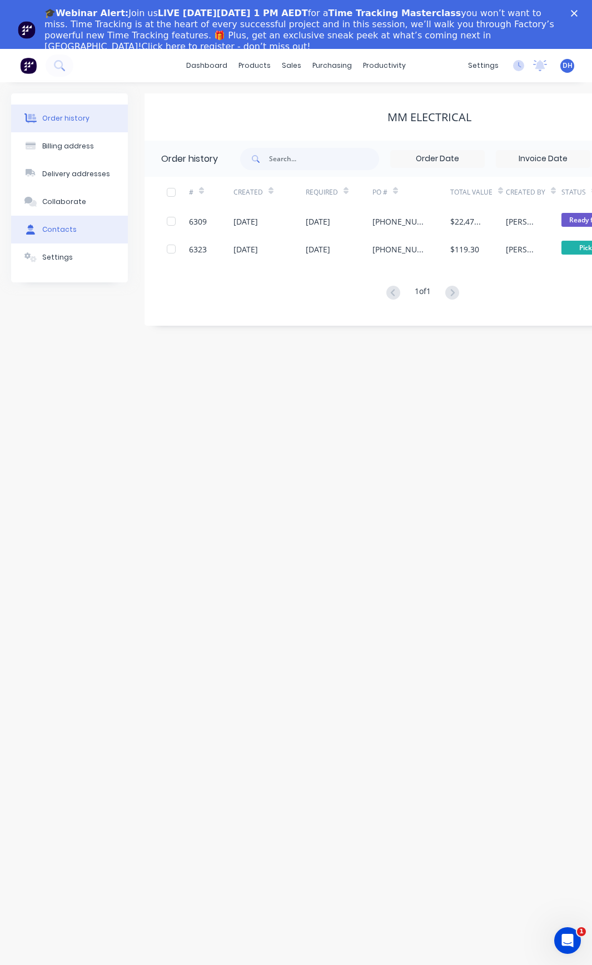
click at [60, 230] on div "Contacts" at bounding box center [59, 230] width 34 height 10
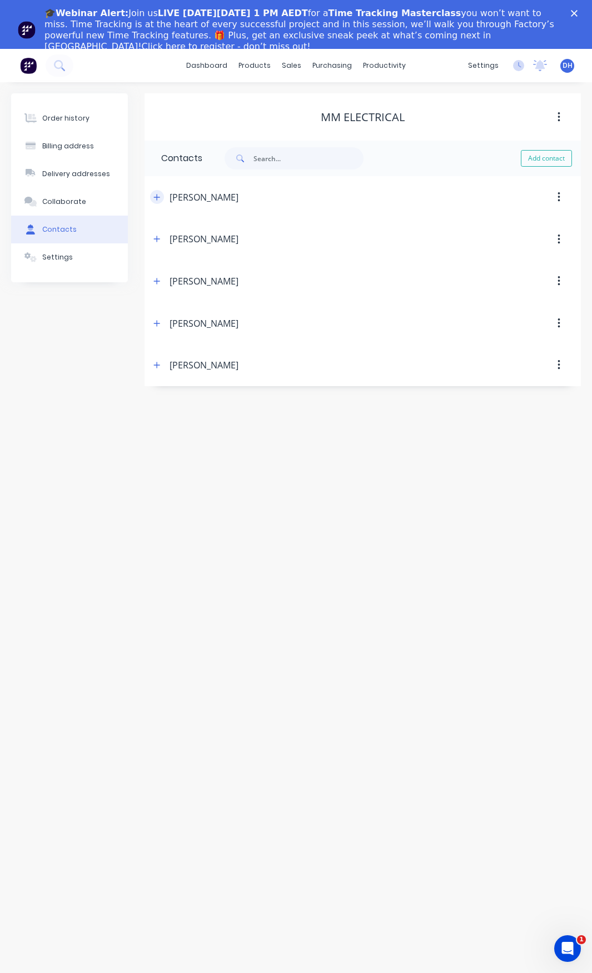
click at [159, 198] on icon "button" at bounding box center [156, 197] width 7 height 8
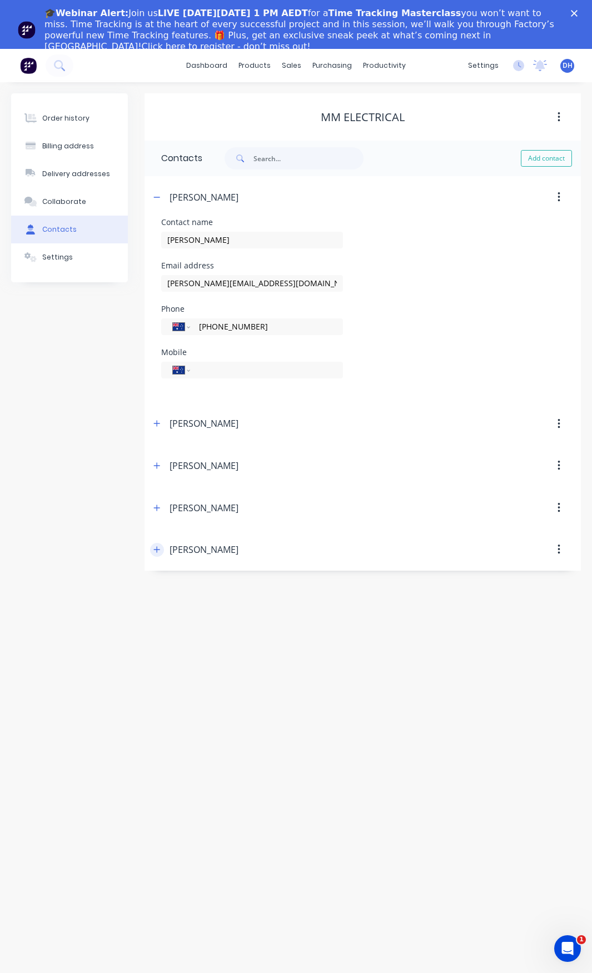
click at [159, 549] on icon "button" at bounding box center [156, 550] width 7 height 8
click at [287, 287] on input "[PERSON_NAME][EMAIL_ADDRESS][DOMAIN_NAME]" at bounding box center [252, 283] width 182 height 17
drag, startPoint x: 289, startPoint y: 286, endPoint x: 124, endPoint y: 286, distance: 164.5
click at [124, 286] on div "Order history Billing address Delivery addresses Collaborate Contacts Settings …" at bounding box center [296, 424] width 570 height 662
drag, startPoint x: 177, startPoint y: 330, endPoint x: 159, endPoint y: 330, distance: 18.3
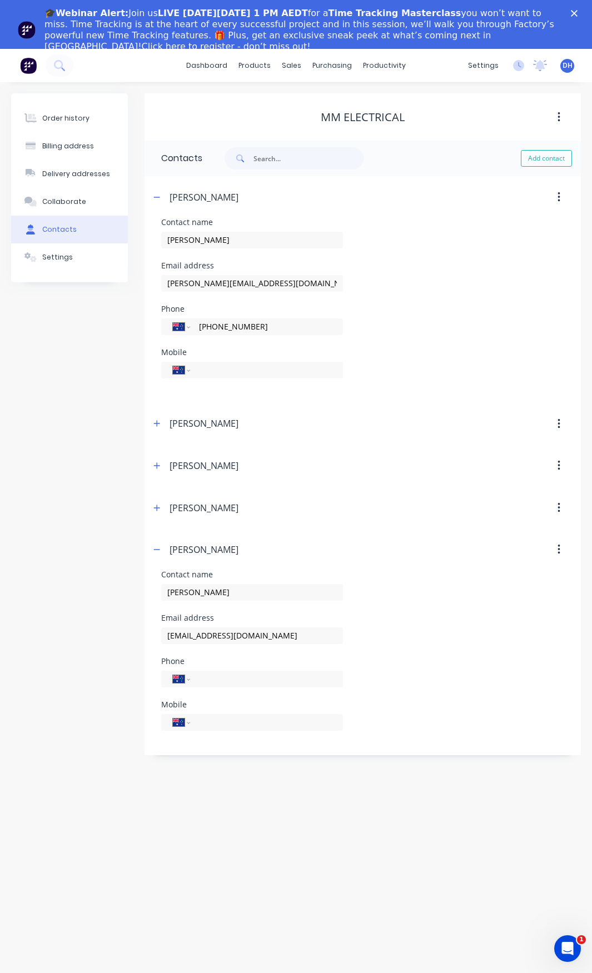
click at [159, 330] on div "Contact name [PERSON_NAME] Email address [PERSON_NAME][EMAIL_ADDRESS][DOMAIN_NA…" at bounding box center [363, 310] width 436 height 185
click at [60, 147] on div "Billing address" at bounding box center [68, 146] width 52 height 10
select select "AU"
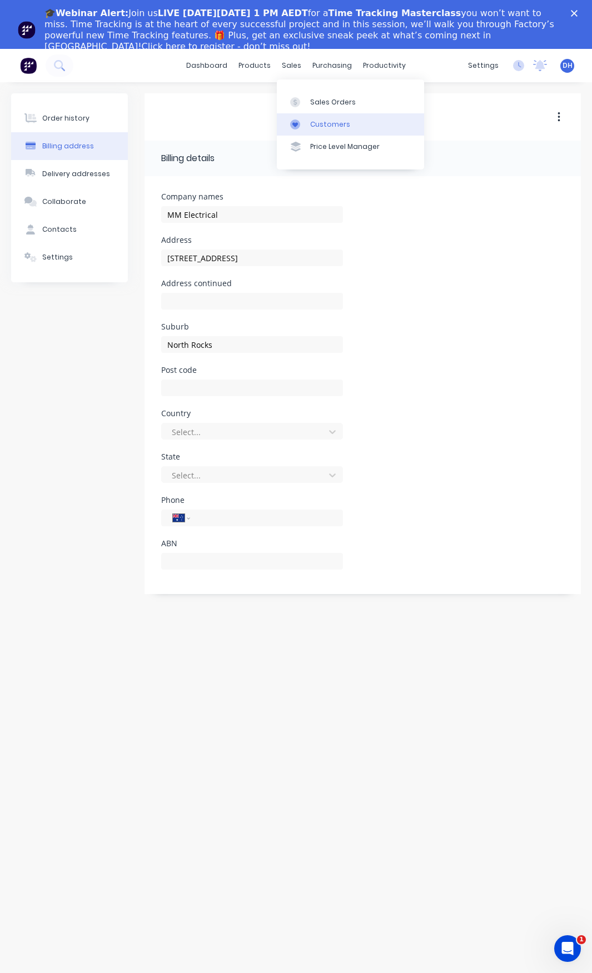
click at [337, 125] on div "Customers" at bounding box center [330, 125] width 40 height 10
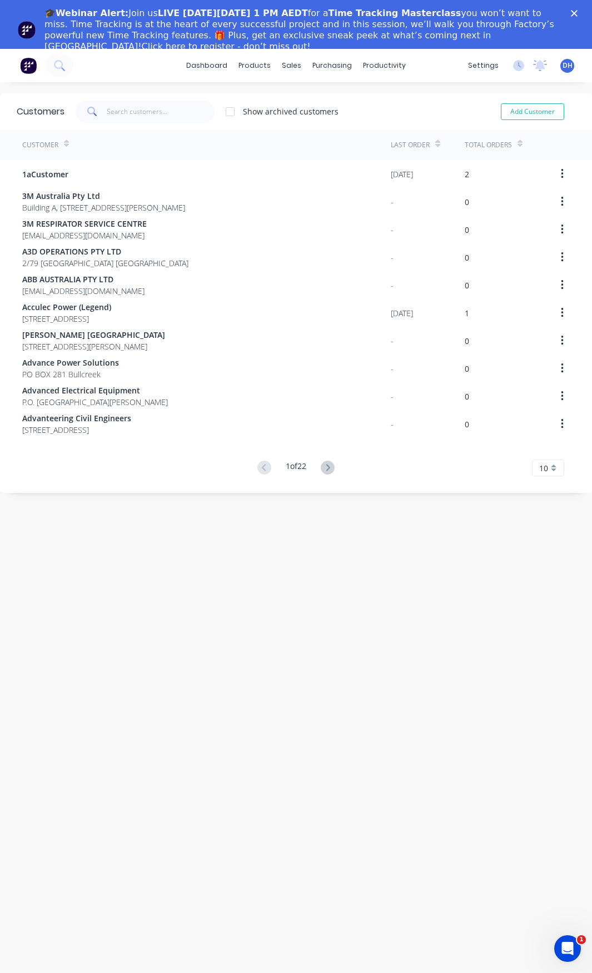
drag, startPoint x: 105, startPoint y: 105, endPoint x: 130, endPoint y: 112, distance: 26.0
click at [108, 106] on div at bounding box center [145, 112] width 139 height 22
click at [131, 112] on input "text" at bounding box center [161, 112] width 108 height 22
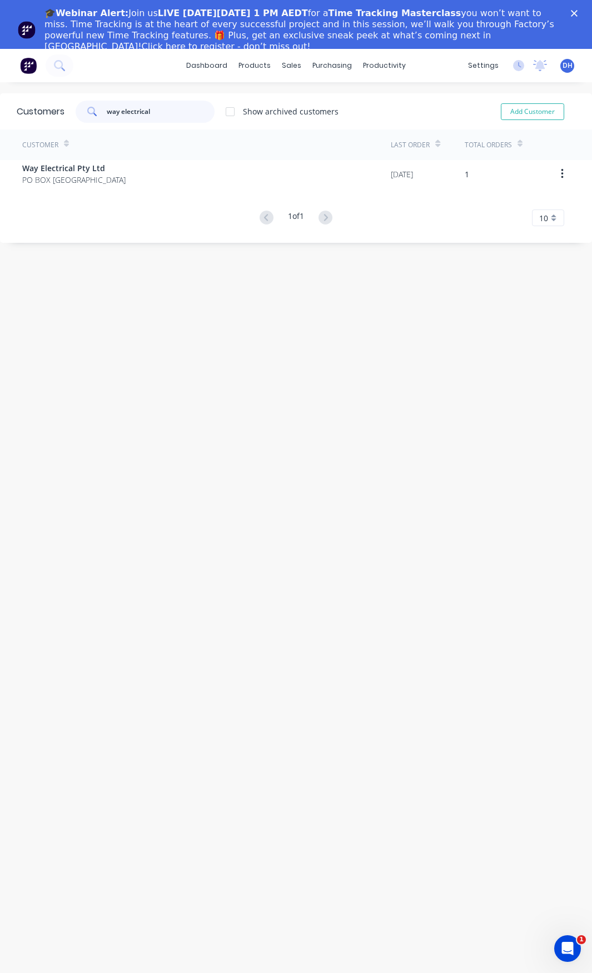
type input "way electrical"
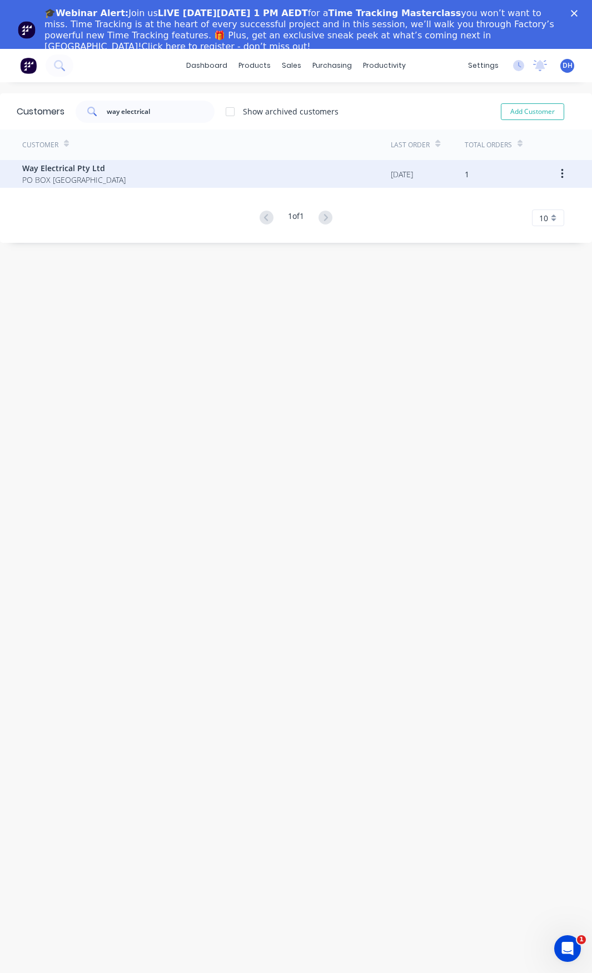
click at [45, 166] on span "Way Electrical Pty Ltd" at bounding box center [73, 168] width 103 height 12
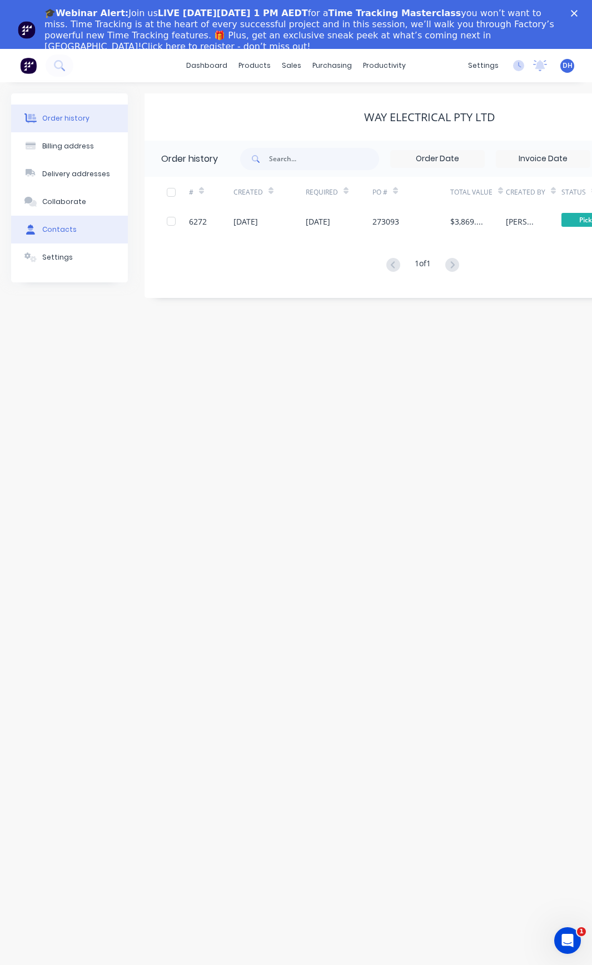
click at [59, 230] on div "Contacts" at bounding box center [59, 230] width 34 height 10
select select "AU"
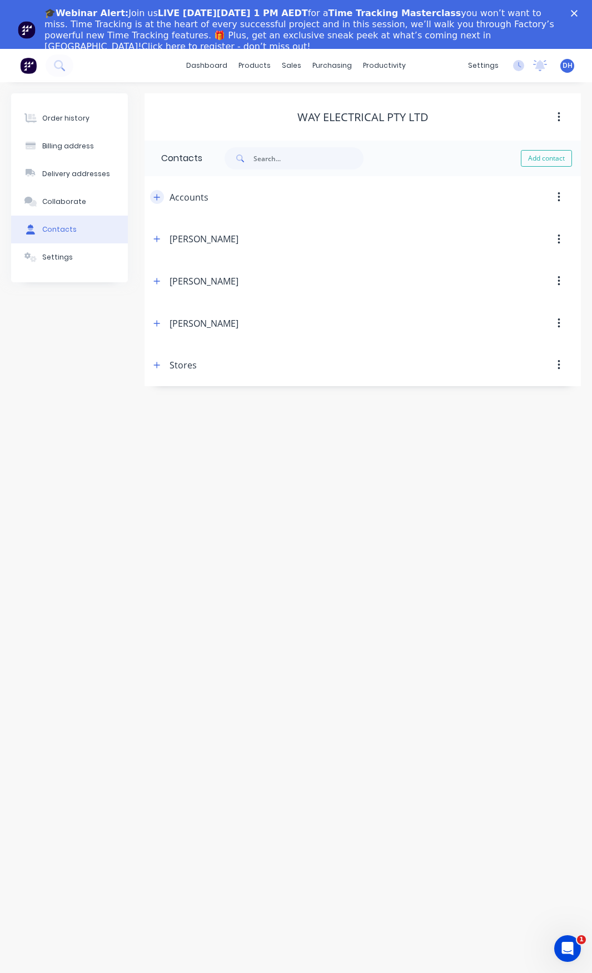
click at [160, 198] on icon "button" at bounding box center [156, 197] width 7 height 8
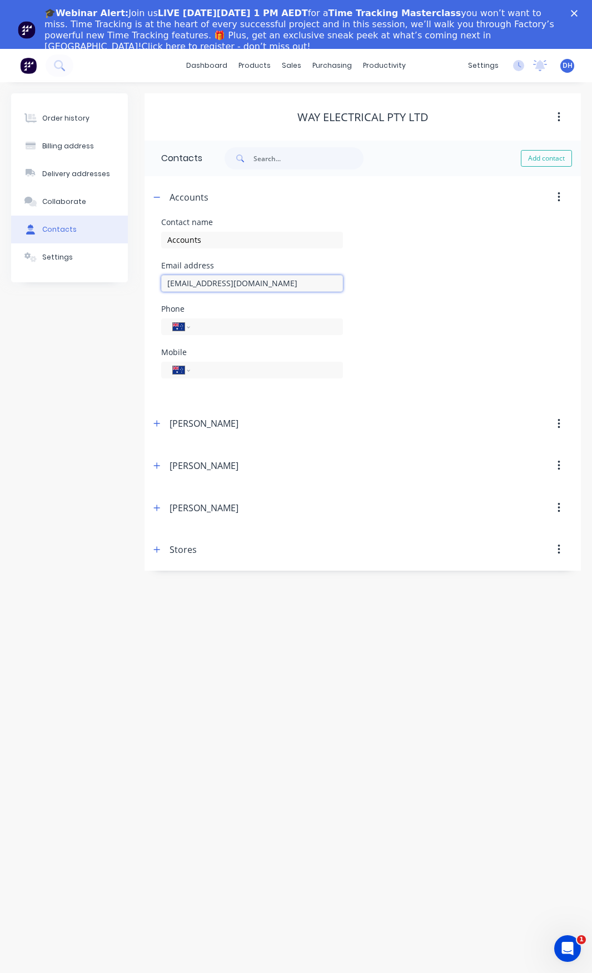
drag, startPoint x: 279, startPoint y: 283, endPoint x: 95, endPoint y: 285, distance: 183.5
click at [95, 285] on div "Order history Billing address Delivery addresses Collaborate Contacts Settings …" at bounding box center [296, 332] width 570 height 478
click at [57, 133] on button "Billing address" at bounding box center [69, 146] width 117 height 28
select select "AU"
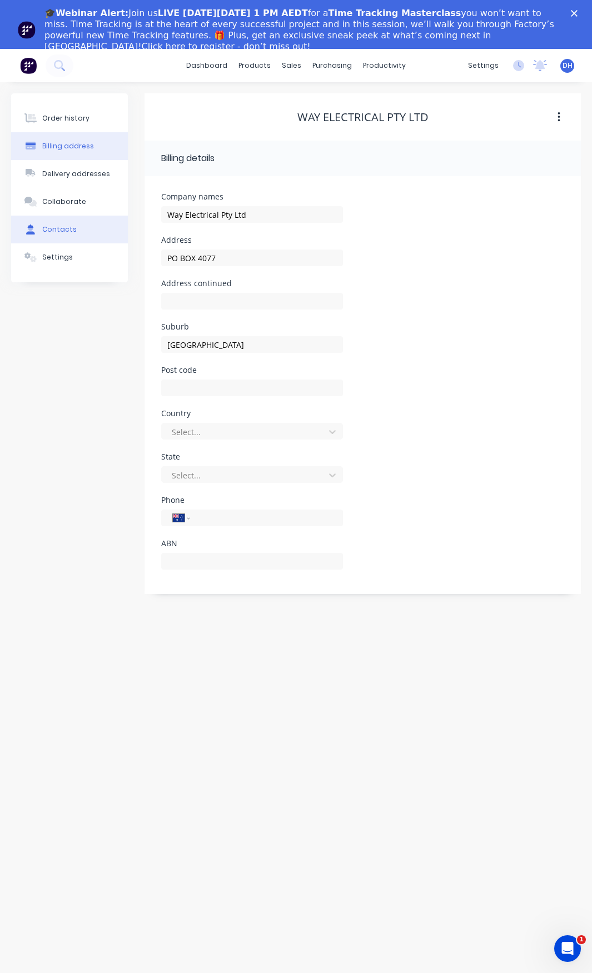
click at [57, 234] on div "Contacts" at bounding box center [59, 230] width 34 height 10
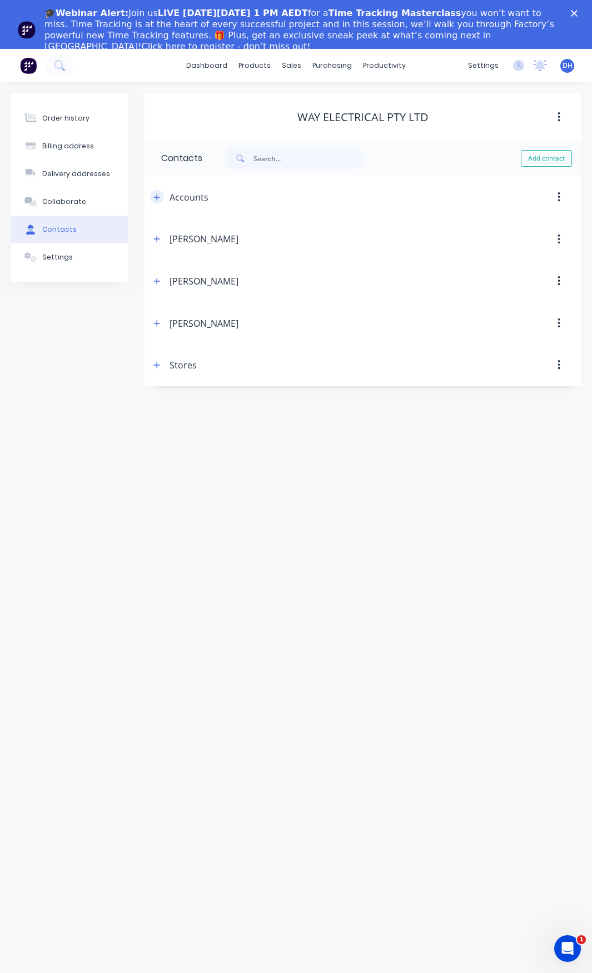
click at [157, 201] on icon "button" at bounding box center [156, 197] width 7 height 8
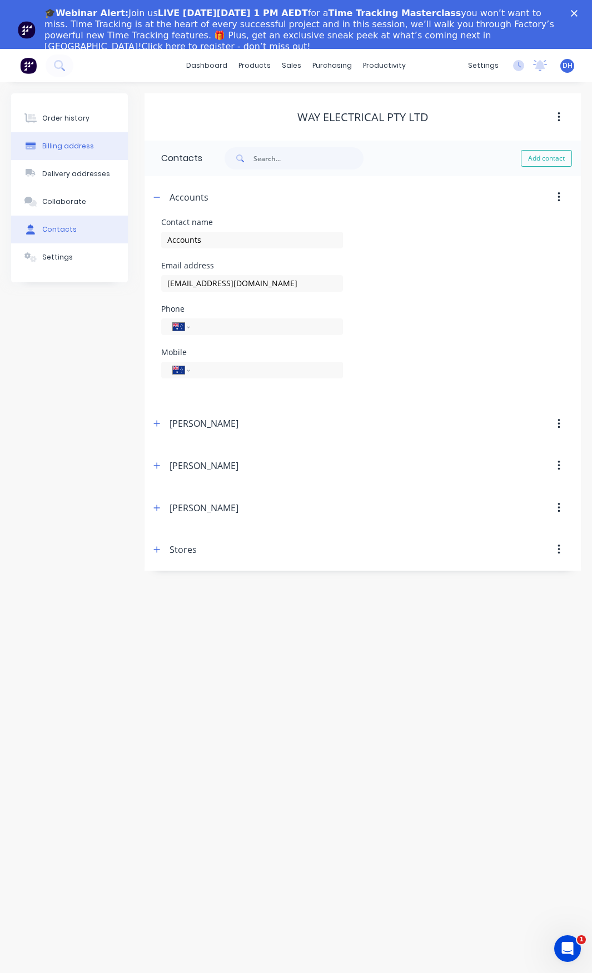
click at [49, 142] on div "Billing address" at bounding box center [68, 146] width 52 height 10
select select "AU"
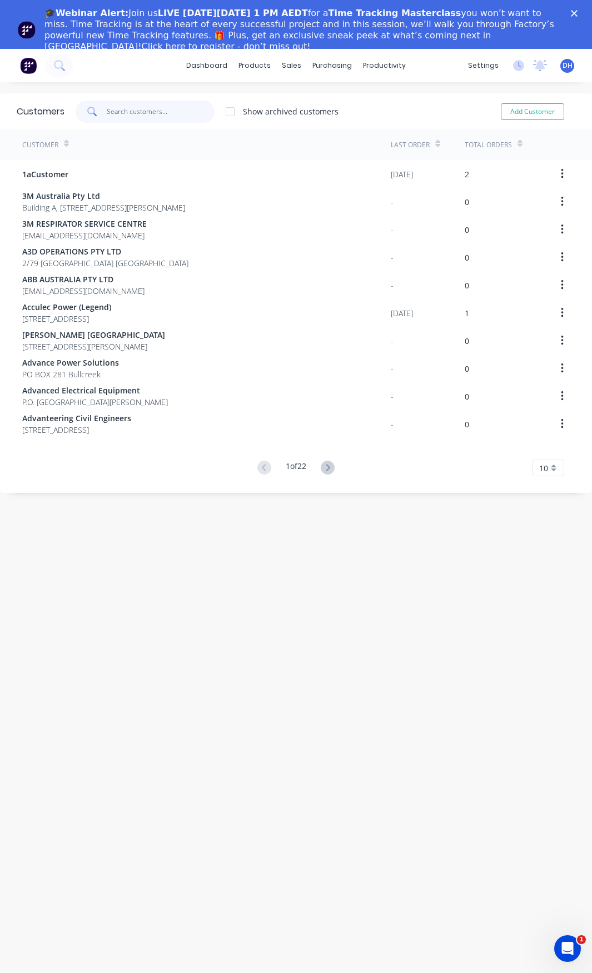
click at [127, 110] on input "text" at bounding box center [161, 112] width 108 height 22
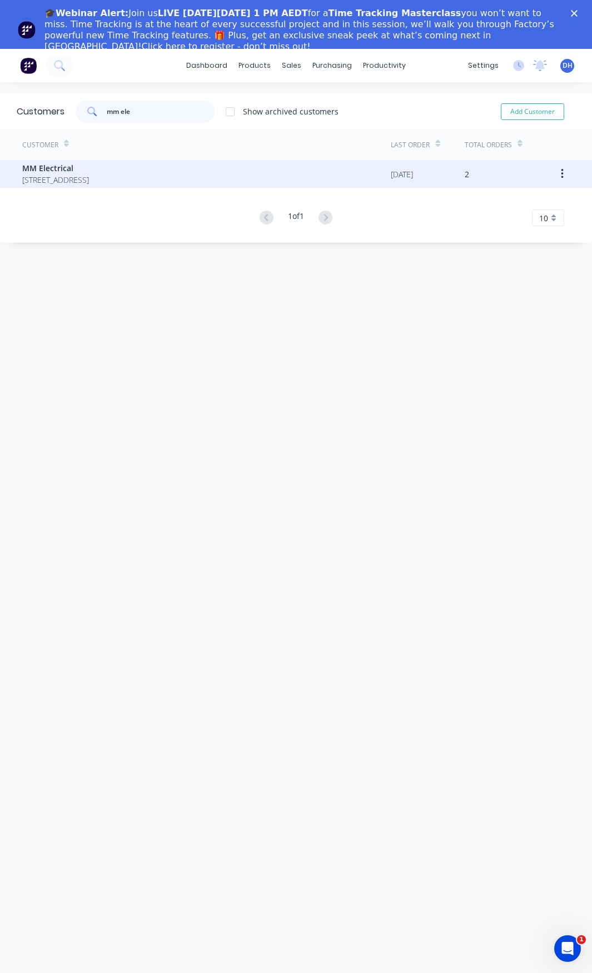
type input "mm ele"
click at [89, 182] on span "[STREET_ADDRESS]" at bounding box center [55, 180] width 67 height 12
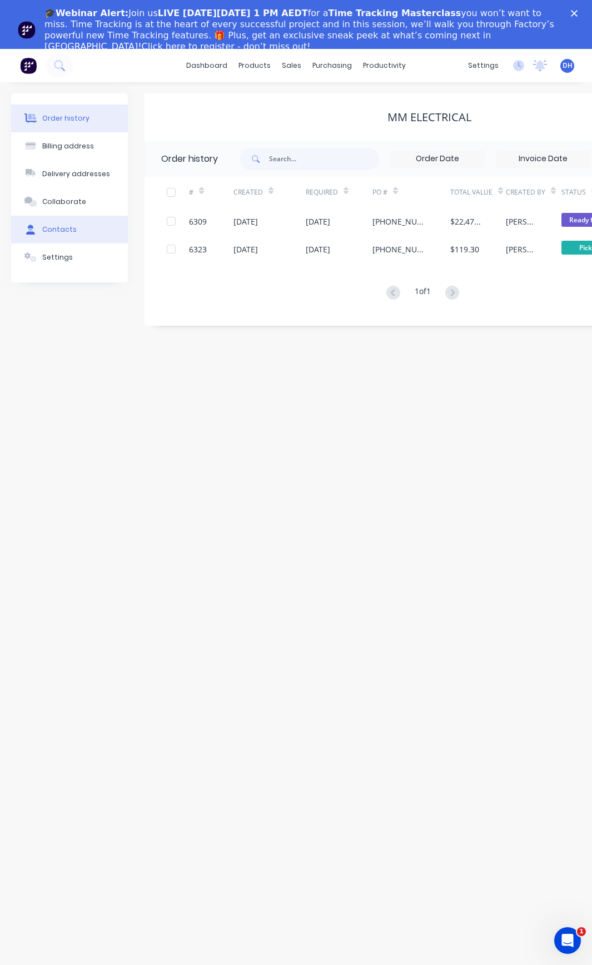
drag, startPoint x: 36, startPoint y: 225, endPoint x: 55, endPoint y: 223, distance: 19.6
click at [36, 225] on div at bounding box center [30, 230] width 17 height 10
select select "AU"
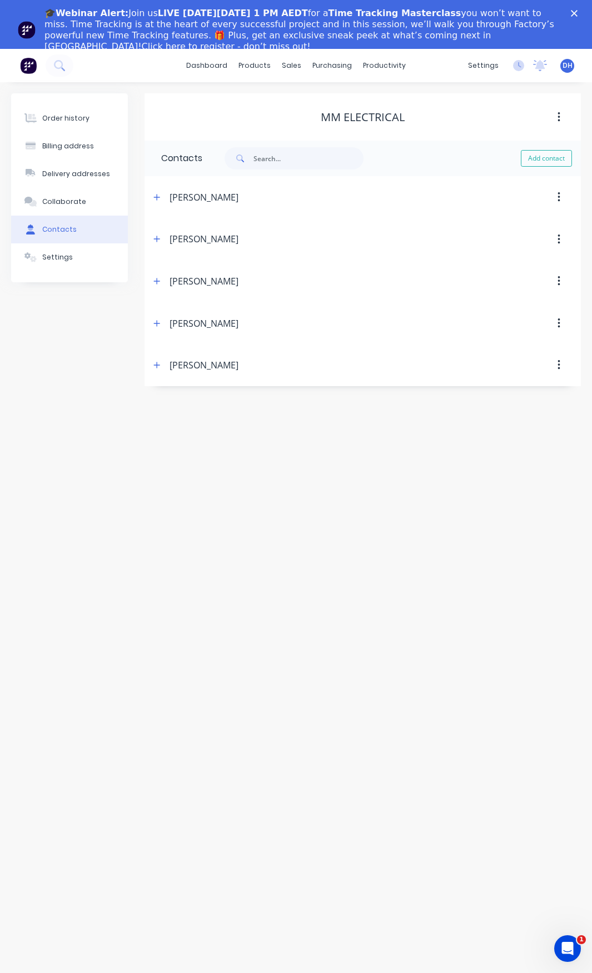
click at [162, 198] on button "button" at bounding box center [157, 197] width 14 height 14
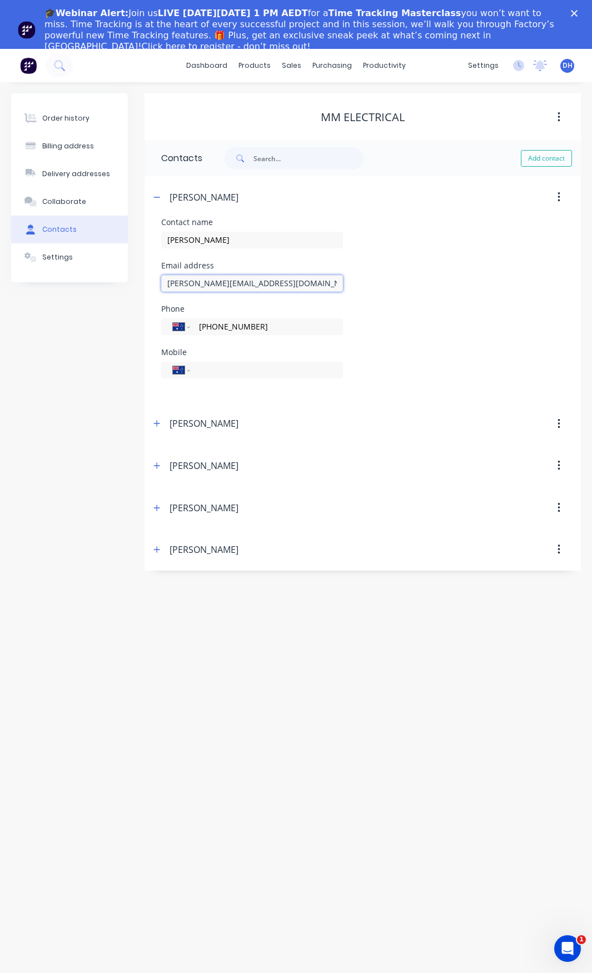
drag, startPoint x: 290, startPoint y: 284, endPoint x: 36, endPoint y: 281, distance: 254.1
click at [36, 281] on div "Order history Billing address Delivery addresses Collaborate Contacts Settings …" at bounding box center [296, 332] width 570 height 478
